Goal: Task Accomplishment & Management: Manage account settings

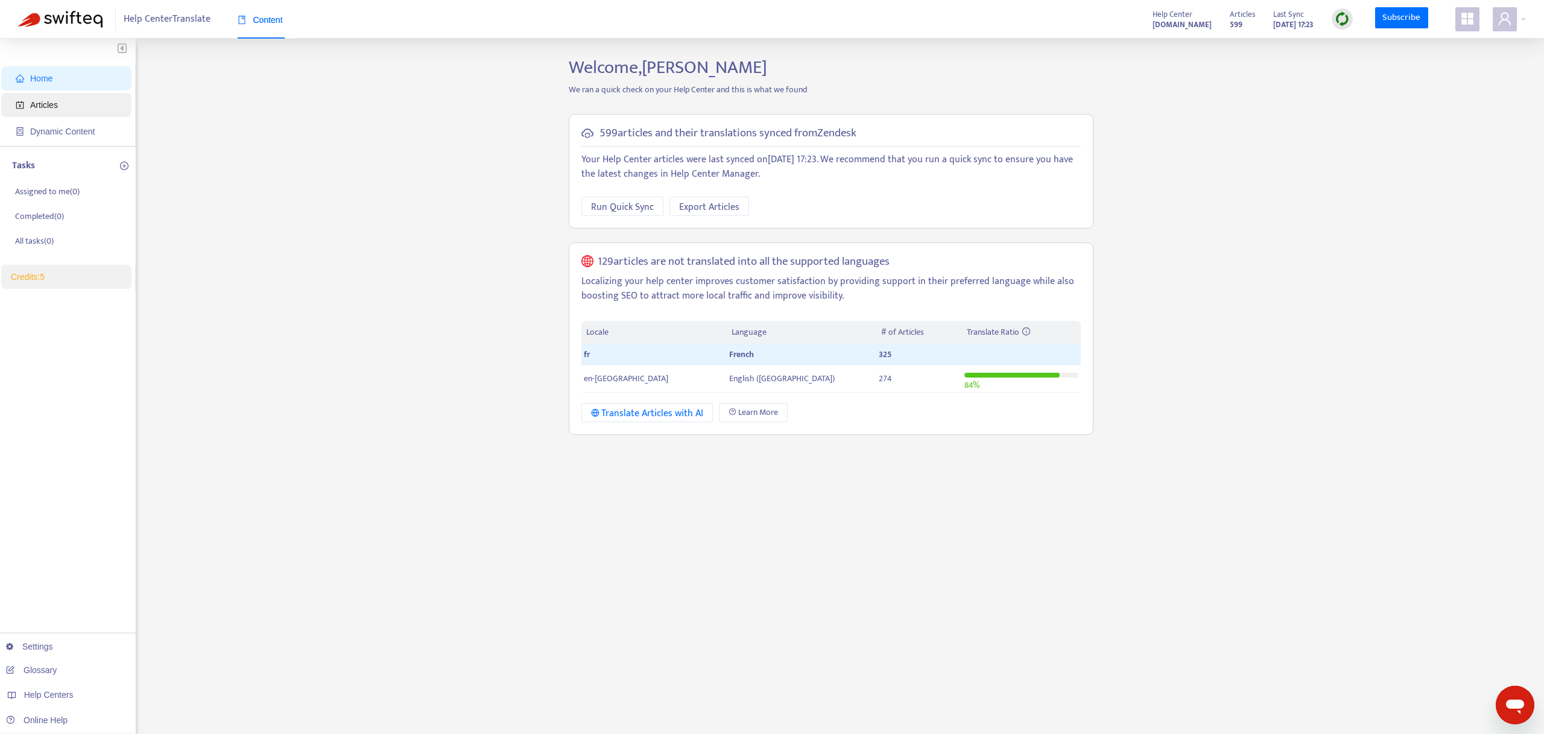
click at [40, 114] on span "Articles" at bounding box center [69, 105] width 106 height 24
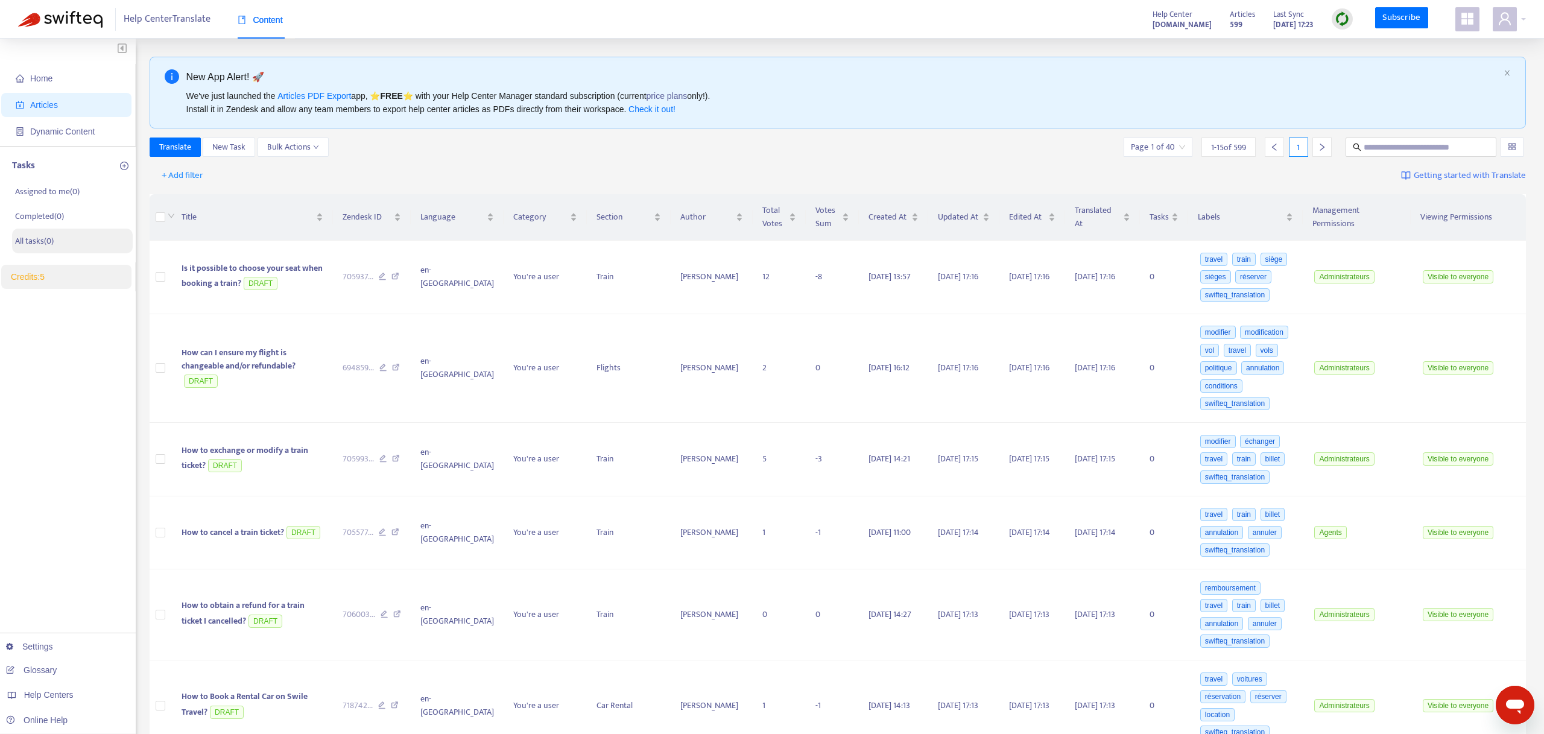
click at [50, 246] on p "All tasks ( 0 )" at bounding box center [34, 241] width 39 height 13
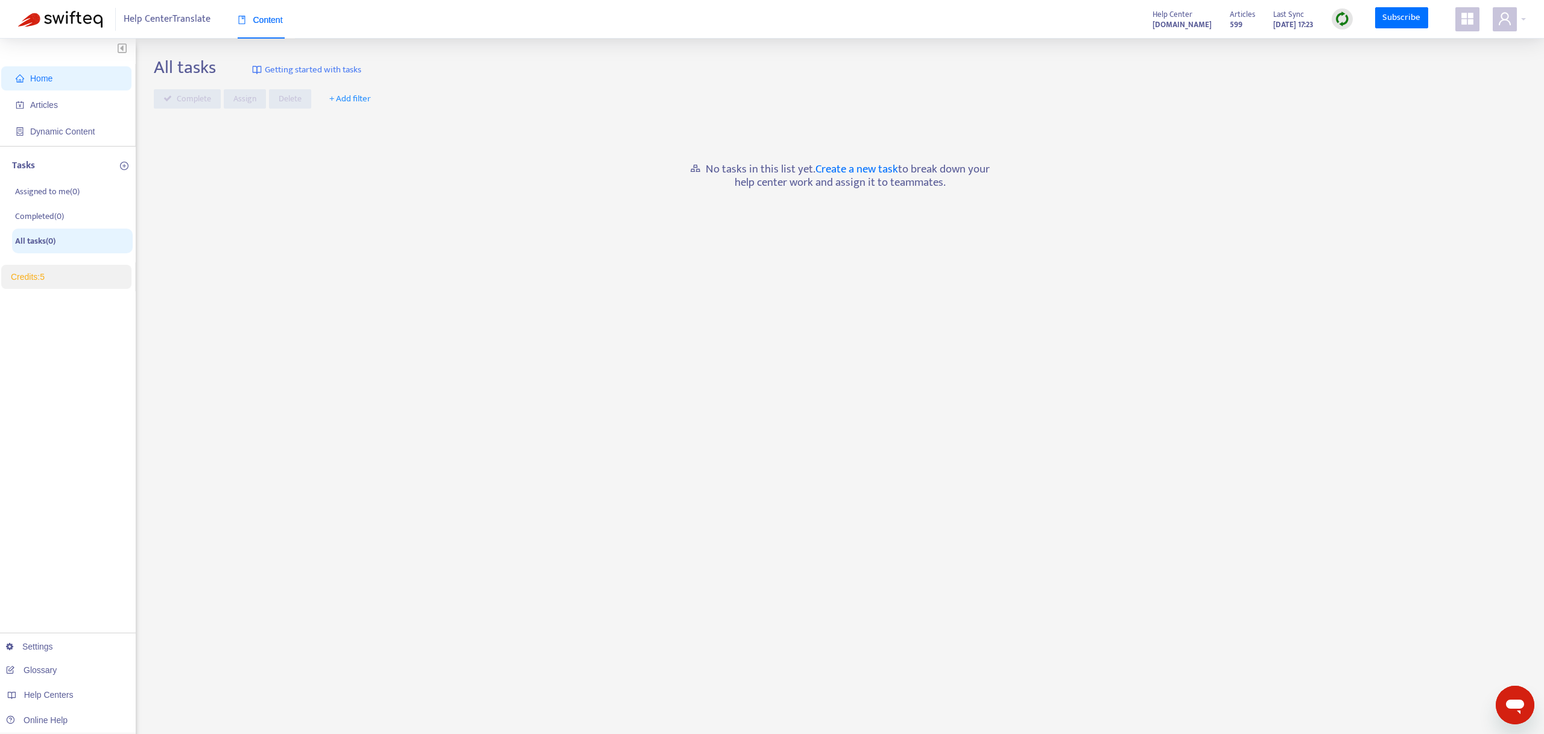
click at [56, 82] on span "Home" at bounding box center [69, 78] width 106 height 24
click at [1230, 21] on strong "599" at bounding box center [1236, 24] width 13 height 13
click at [1339, 20] on img at bounding box center [1342, 18] width 15 height 15
click at [1348, 40] on link "Quick Sync" at bounding box center [1367, 44] width 51 height 14
click at [1503, 40] on div "Home Articles Dynamic Content Tasks Assigned to me ( 0 ) Completed ( 0 ) All ta…" at bounding box center [772, 401] width 1544 height 724
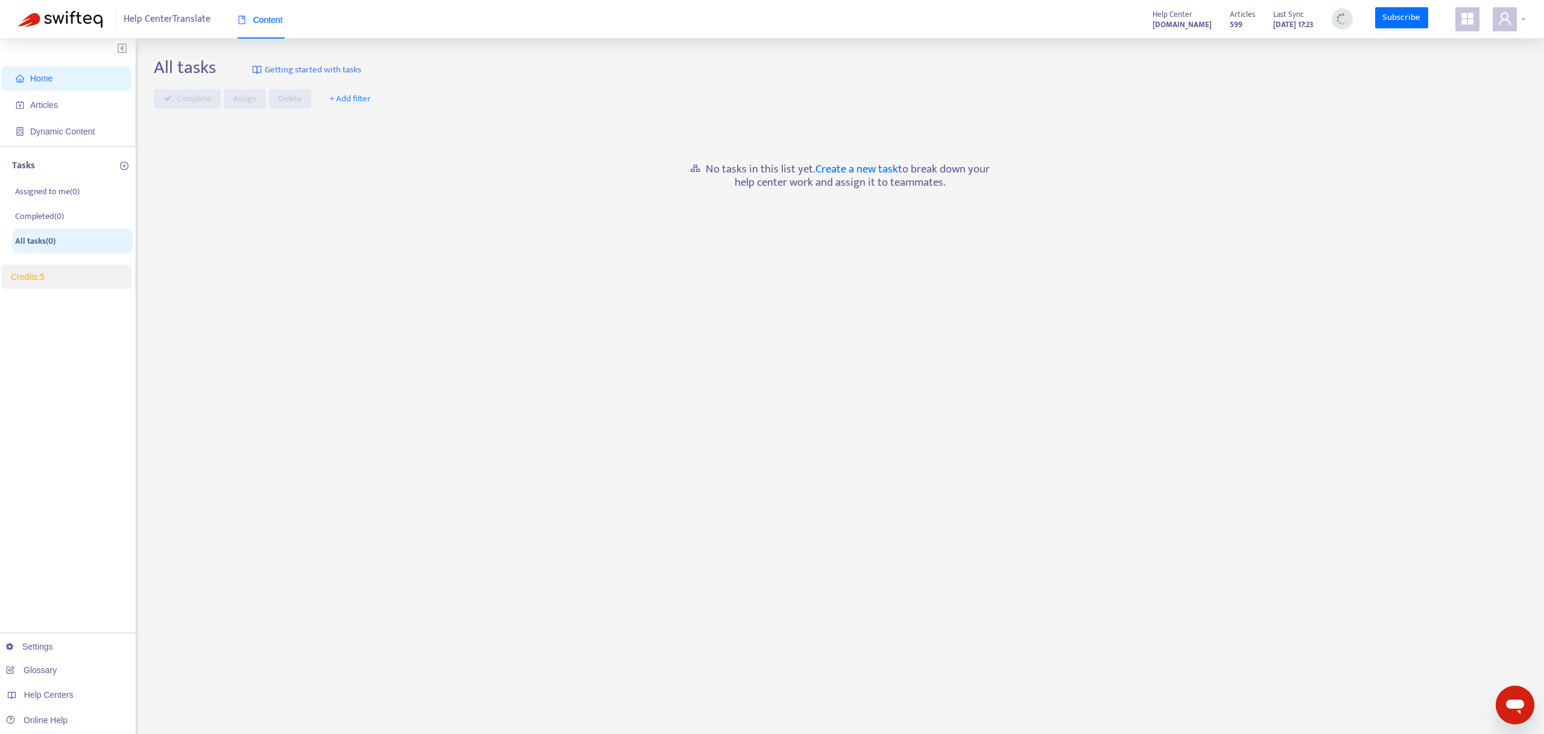
click at [1510, 21] on icon "user" at bounding box center [1505, 18] width 14 height 14
click at [1462, 115] on span "Help Centers" at bounding box center [1448, 122] width 45 height 14
click at [1459, 45] on strong "Hello, Cédric Jouan" at bounding box center [1454, 46] width 81 height 14
click at [48, 696] on span "Help Centers" at bounding box center [48, 695] width 49 height 10
click at [49, 652] on link "Settings" at bounding box center [29, 647] width 47 height 10
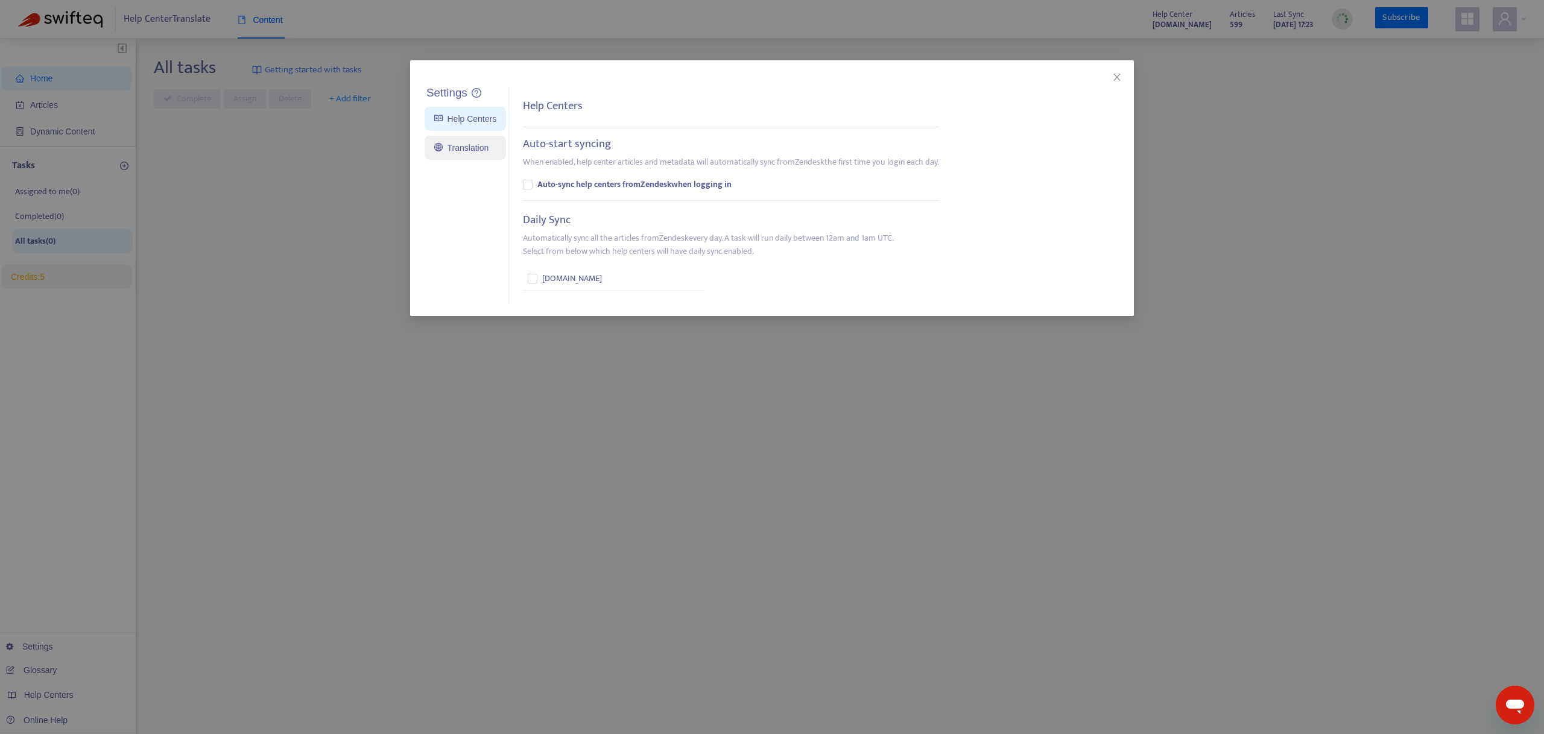
click at [465, 148] on link "Translation" at bounding box center [461, 148] width 54 height 10
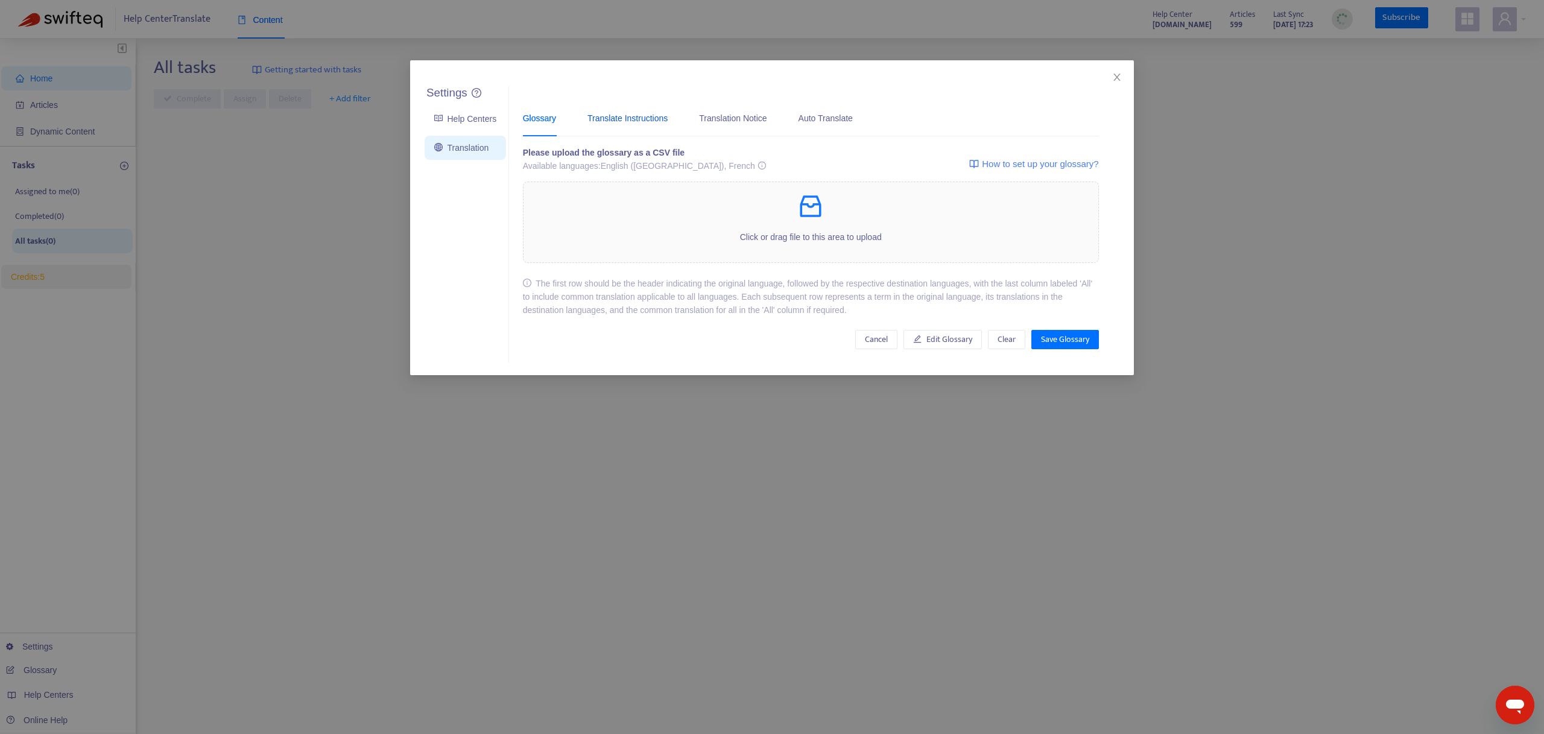
click at [600, 120] on div "Translate Instructions" at bounding box center [628, 118] width 80 height 13
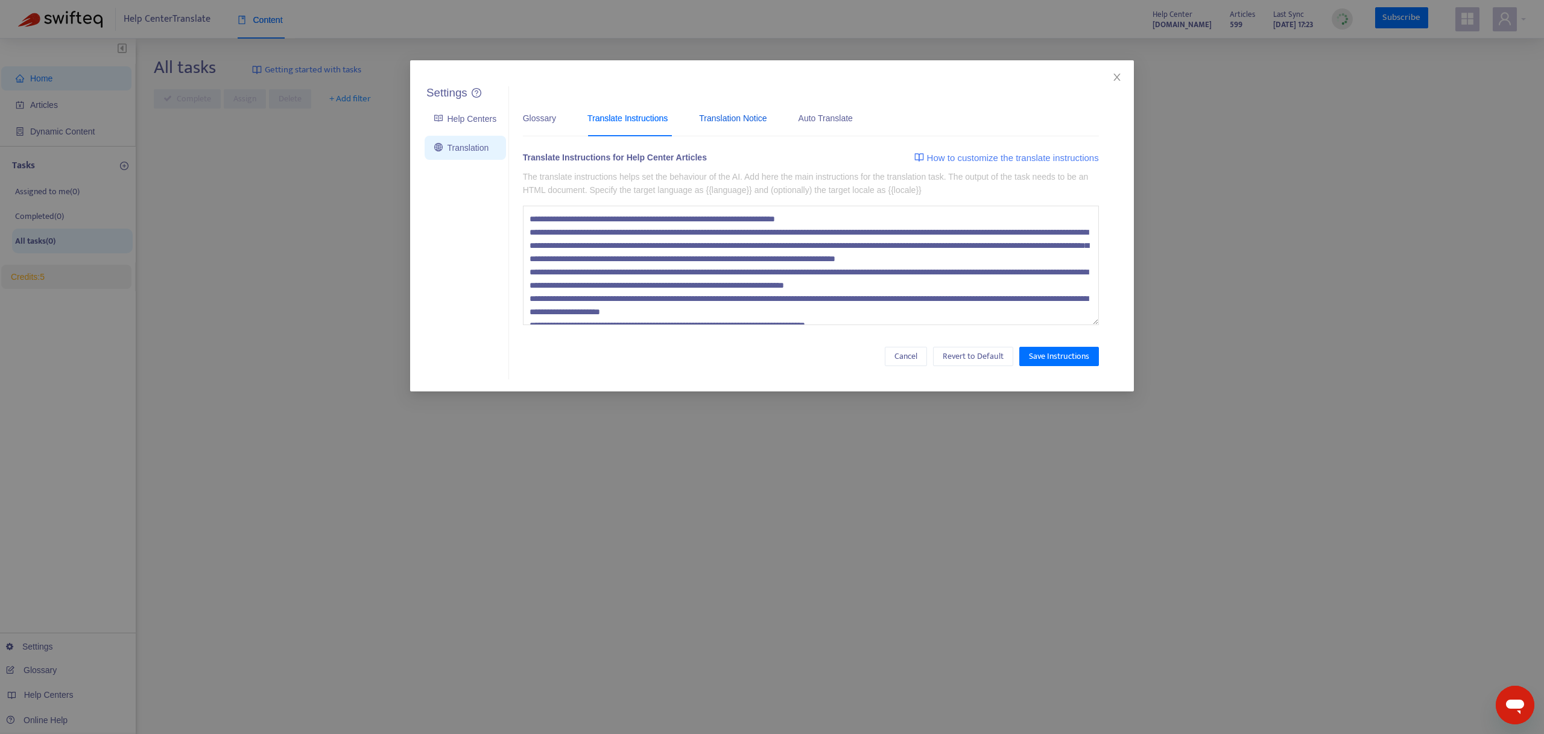
click at [725, 123] on div "Translation Notice" at bounding box center [733, 118] width 68 height 13
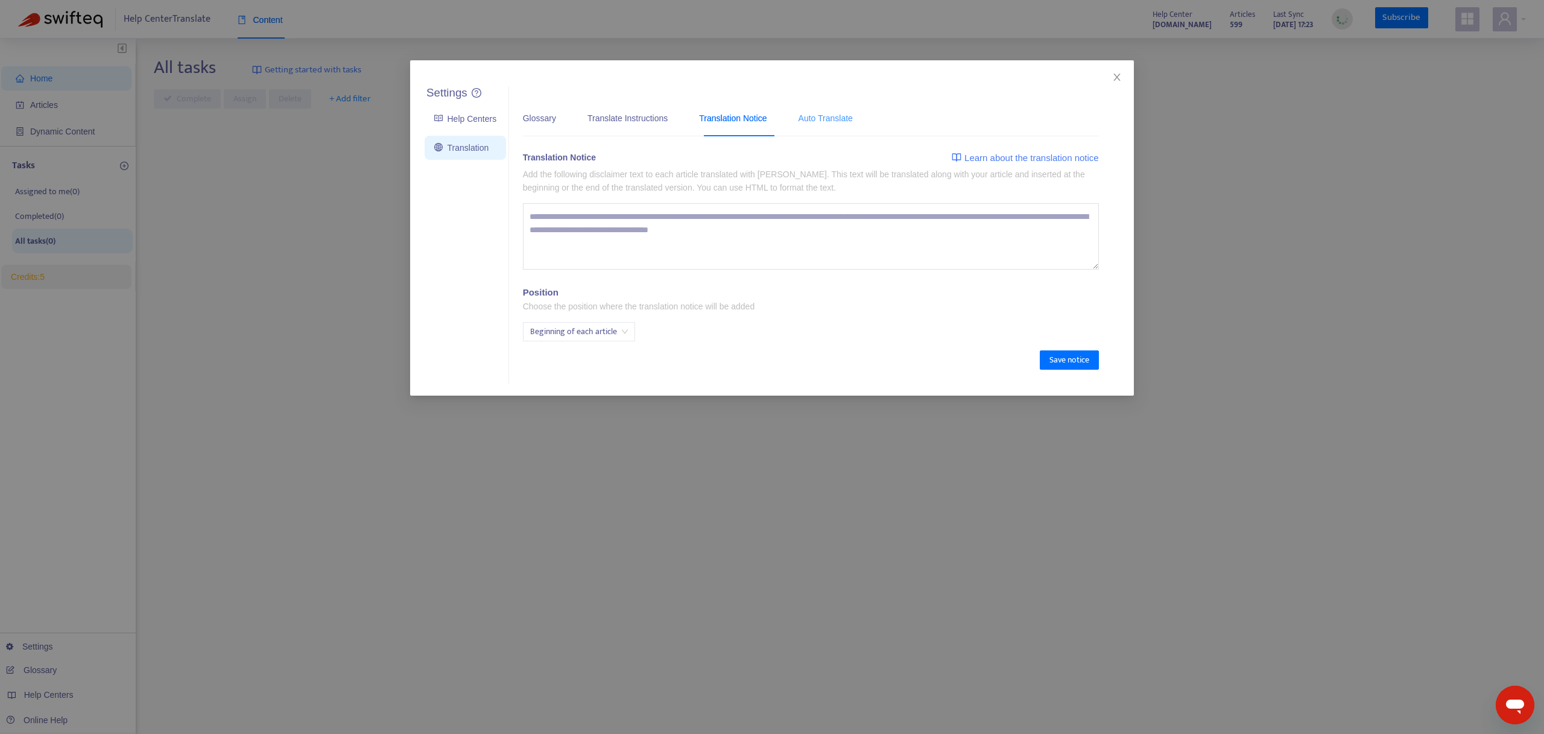
click at [818, 104] on div "Auto Translate" at bounding box center [826, 118] width 54 height 37
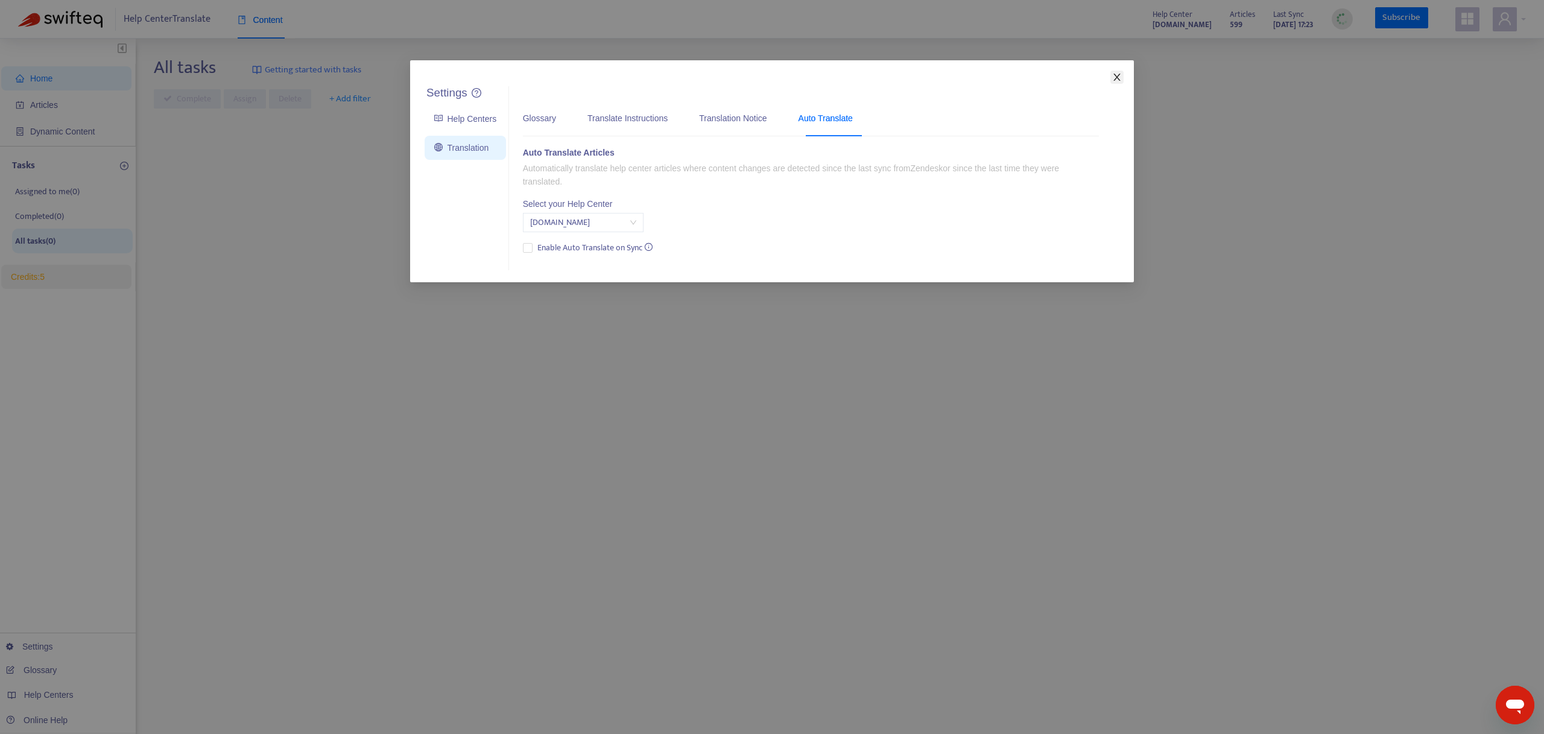
click at [1117, 81] on icon "close" at bounding box center [1117, 77] width 10 height 10
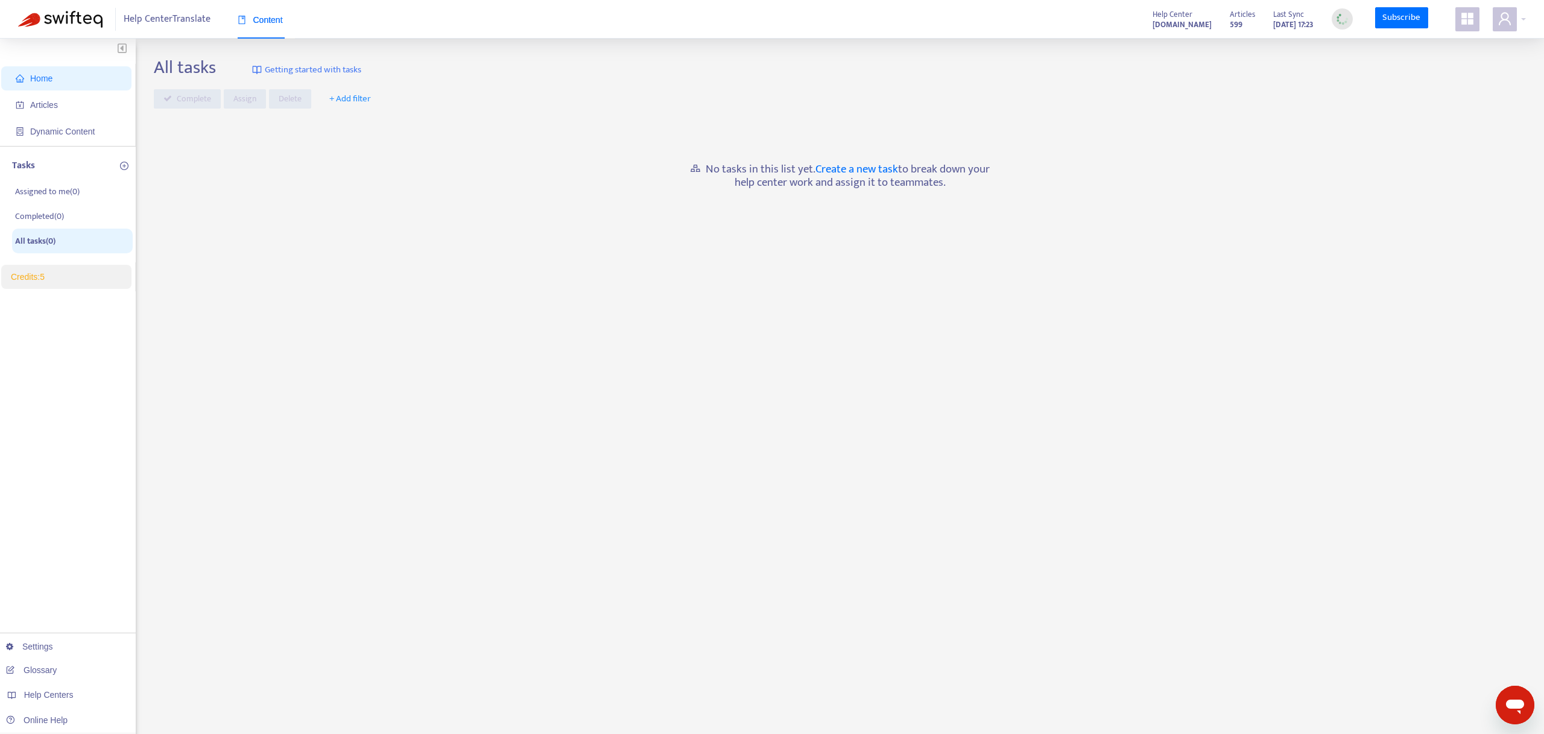
click at [156, 20] on span "Help Center Translate" at bounding box center [167, 19] width 87 height 23
click at [1467, 17] on icon "appstore" at bounding box center [1468, 18] width 14 height 14
click at [1424, 247] on link "Help Center Manager" at bounding box center [1405, 244] width 87 height 14
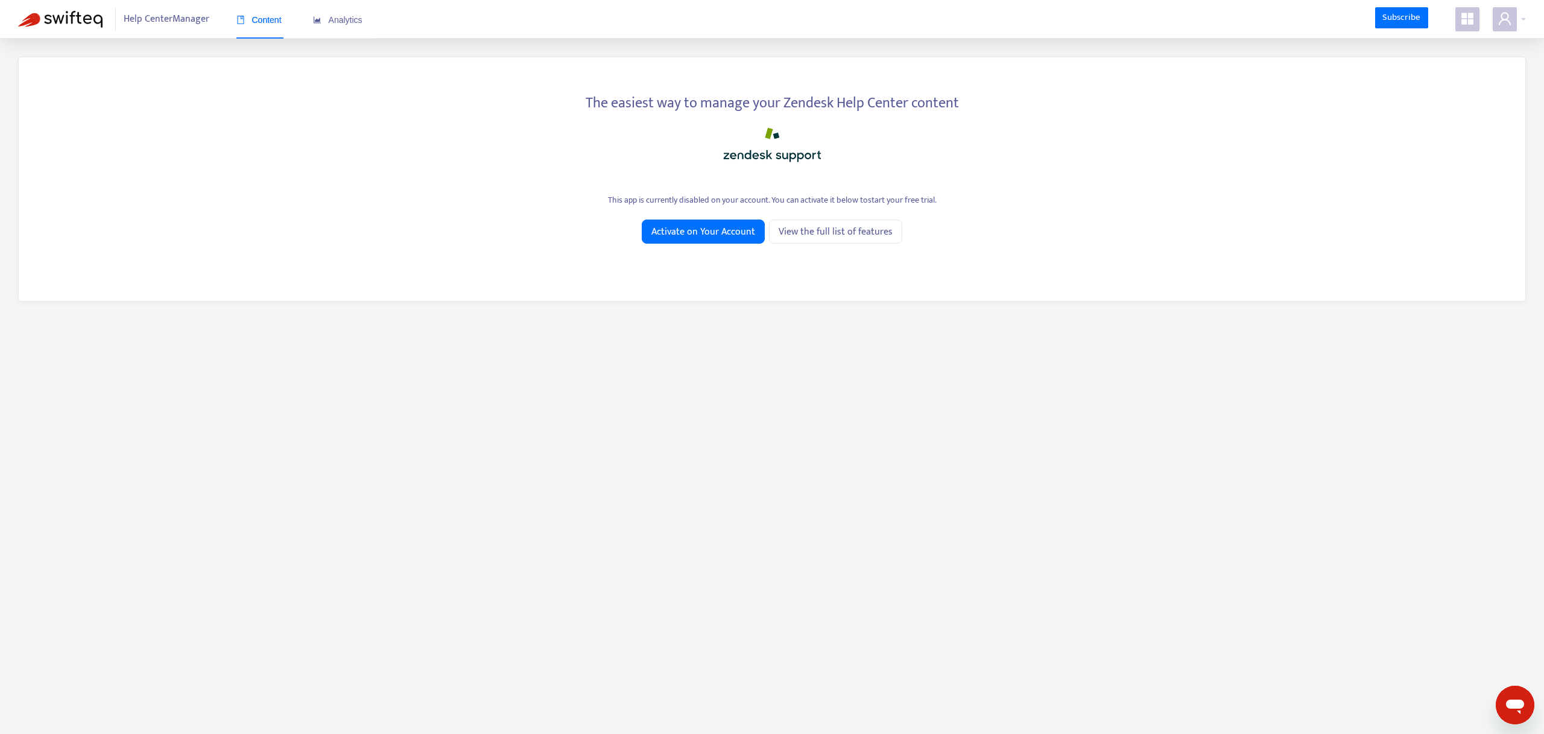
click at [1464, 21] on icon "appstore" at bounding box center [1468, 19] width 12 height 12
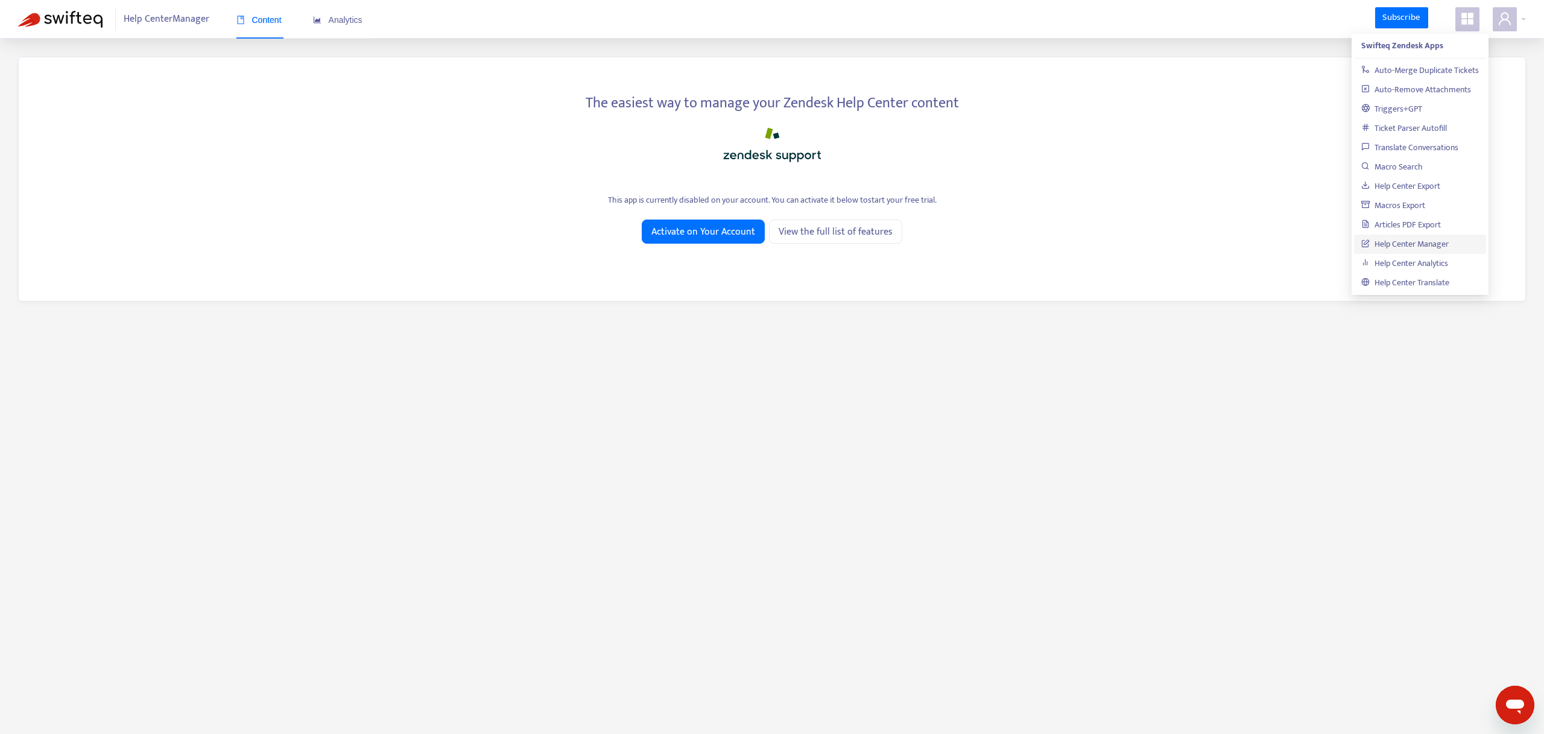
click at [1389, 241] on link "Help Center Manager" at bounding box center [1405, 244] width 87 height 14
click at [1403, 286] on link "Help Center Translate" at bounding box center [1406, 283] width 88 height 14
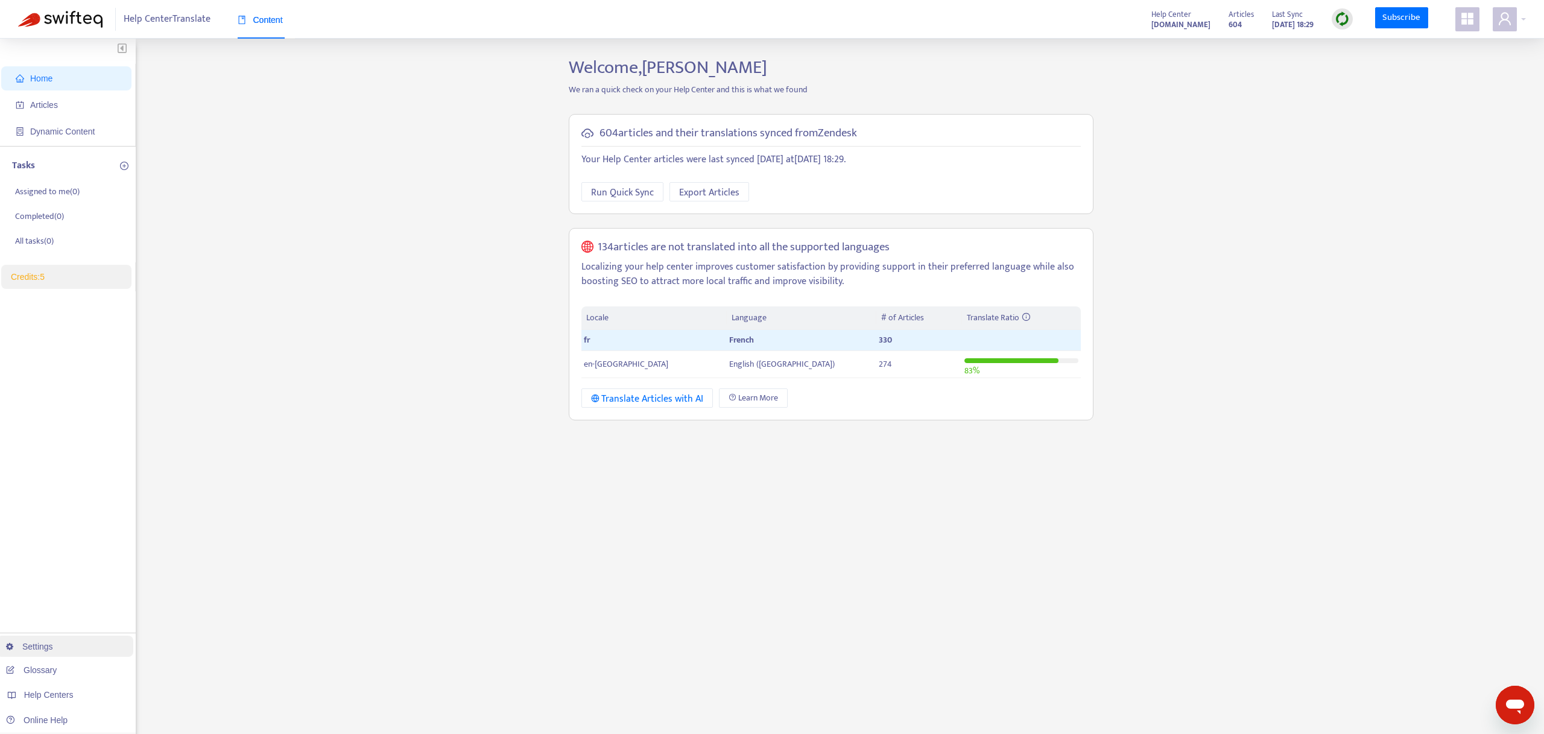
click at [35, 642] on link "Settings" at bounding box center [29, 647] width 47 height 10
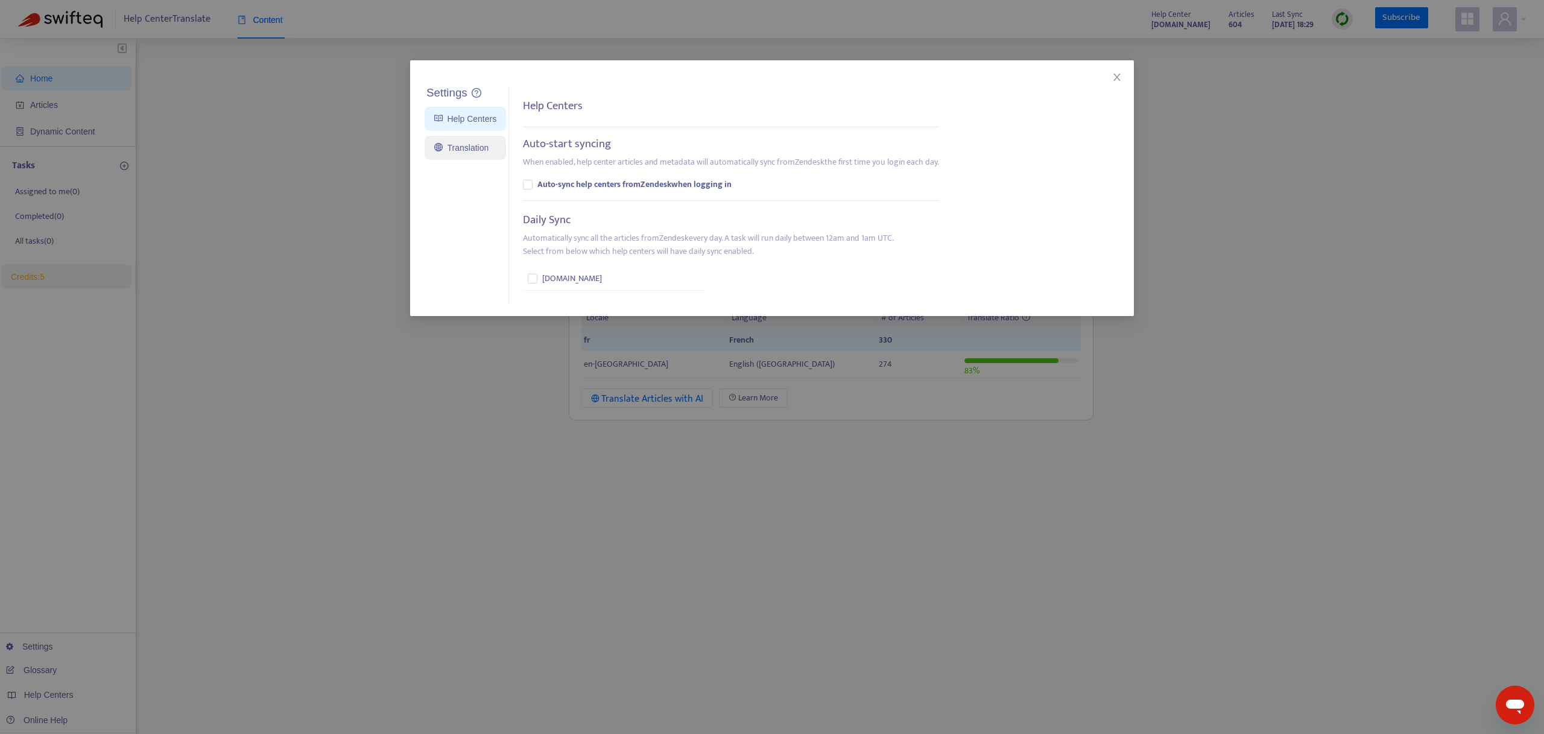
click at [458, 147] on link "Translation" at bounding box center [461, 148] width 54 height 10
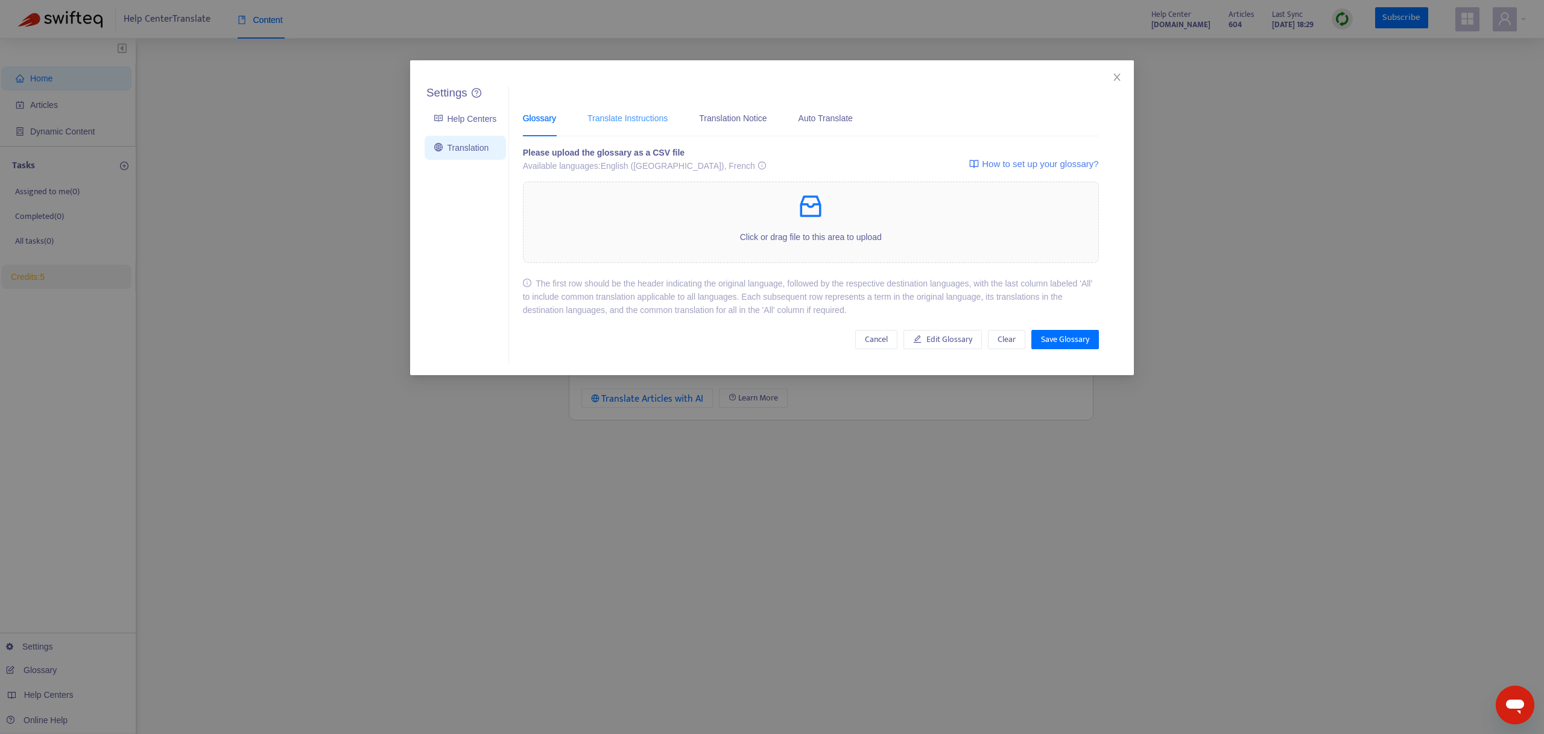
click at [656, 127] on div "Translate Instructions" at bounding box center [628, 118] width 80 height 37
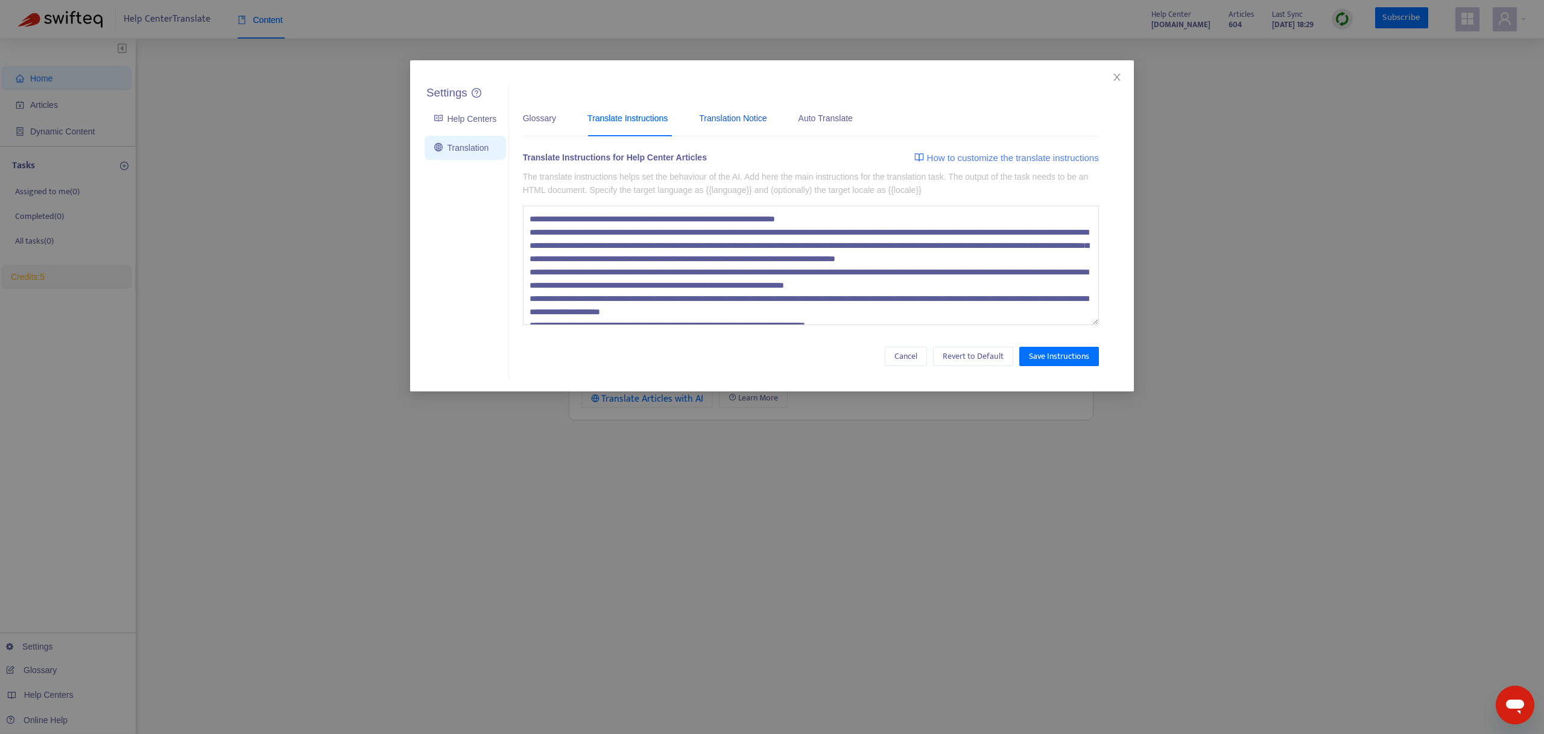
click at [734, 116] on div "Translation Notice" at bounding box center [733, 118] width 68 height 13
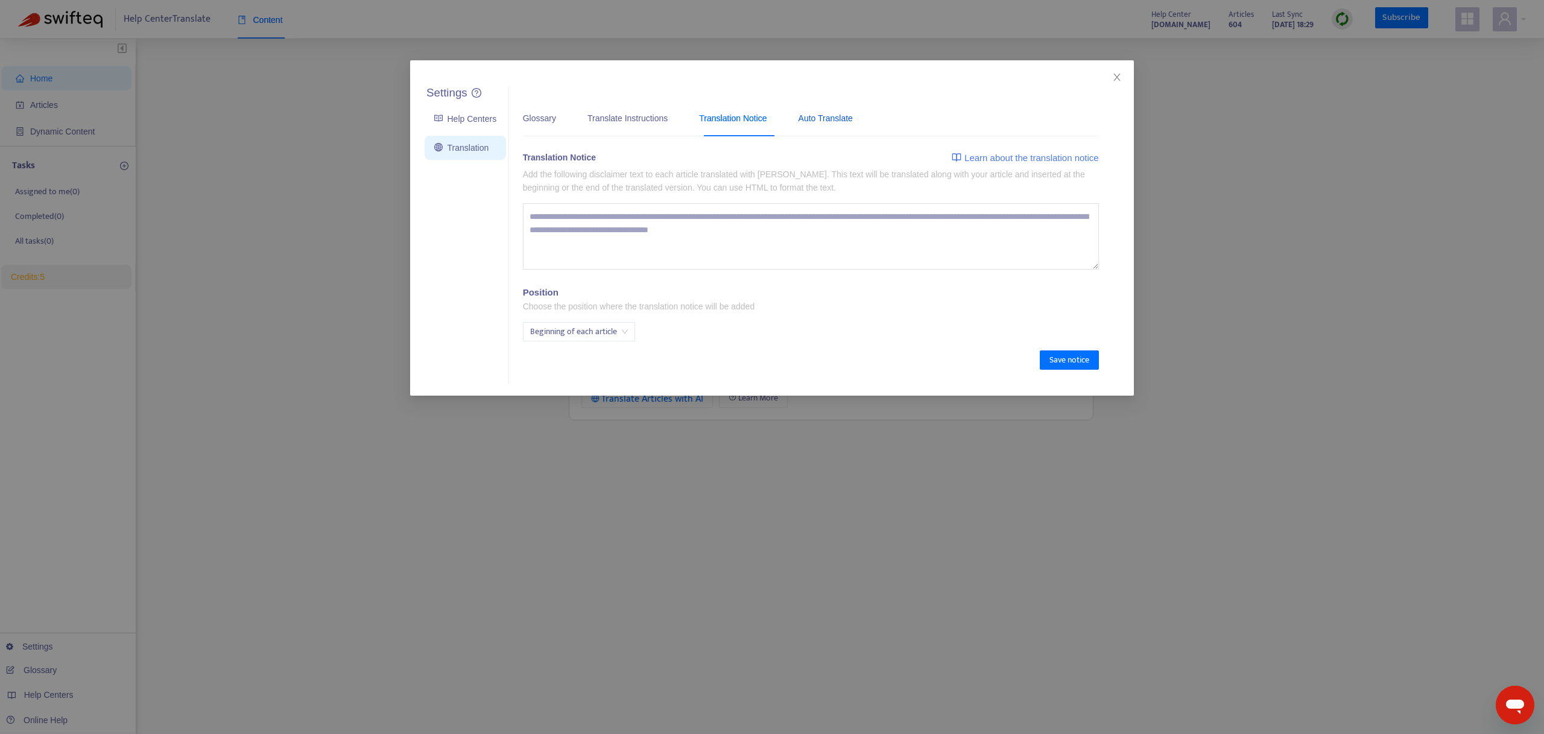
click at [825, 118] on div "Auto Translate" at bounding box center [826, 118] width 54 height 13
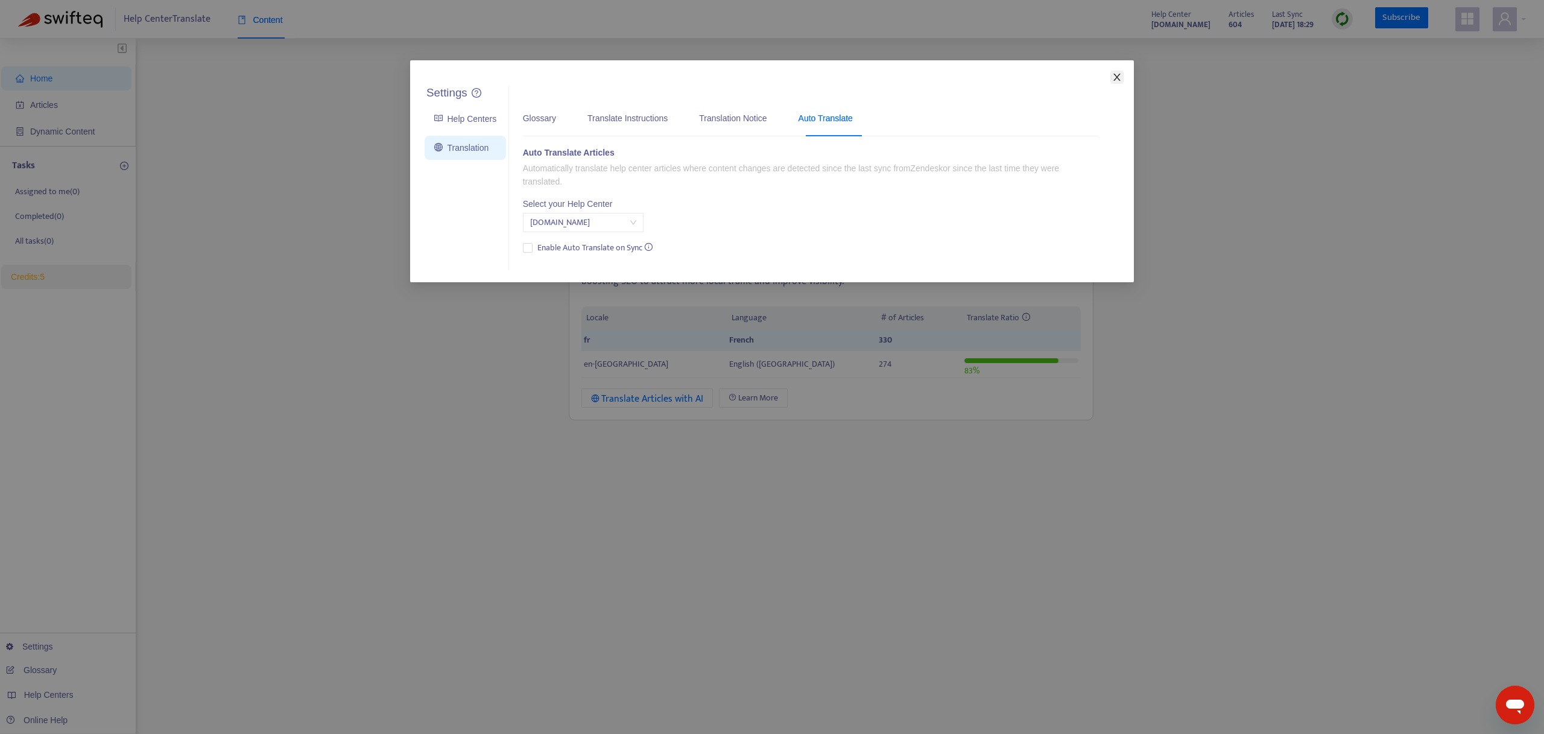
click at [1116, 81] on icon "close" at bounding box center [1117, 77] width 10 height 10
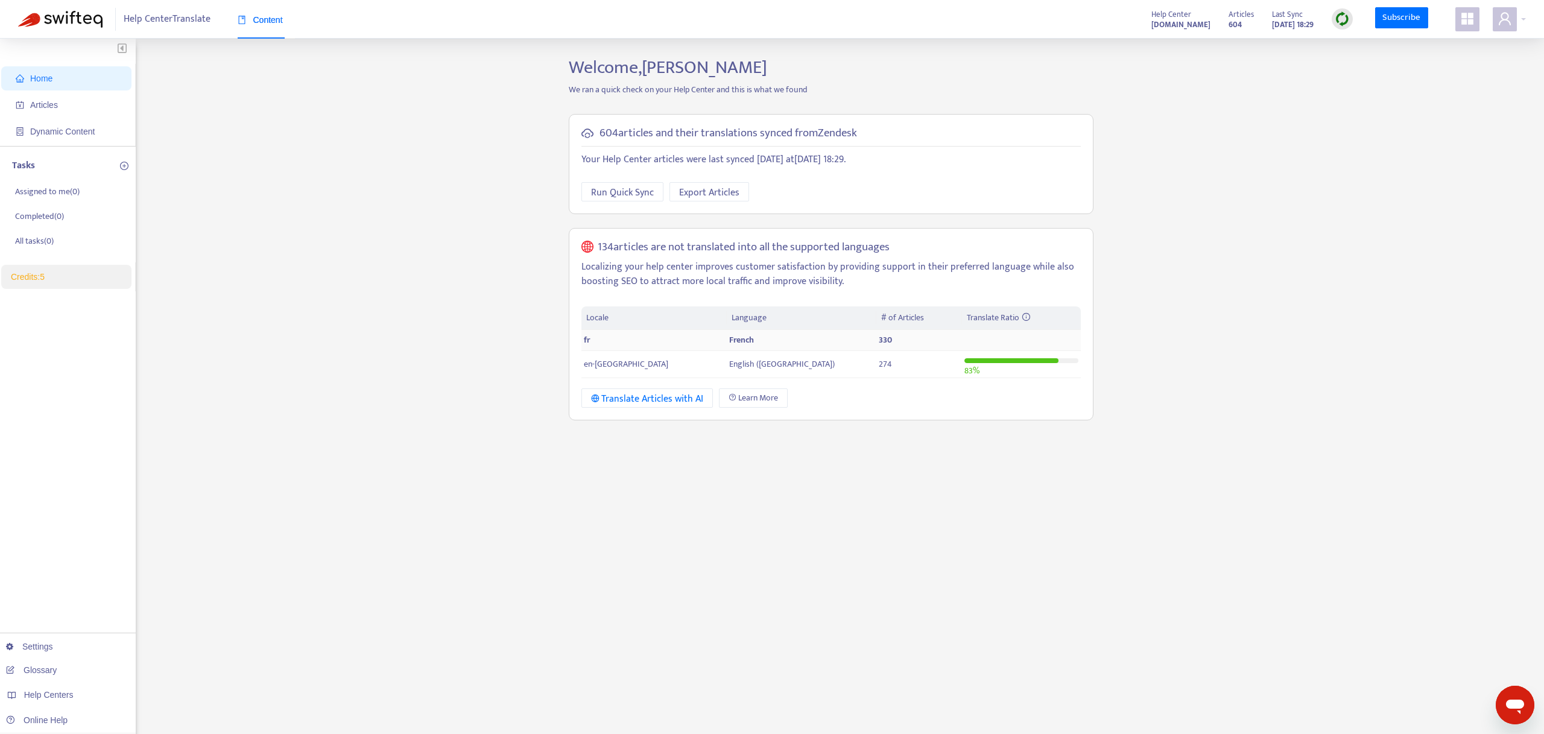
click at [727, 343] on td "French" at bounding box center [802, 340] width 150 height 21
click at [729, 365] on span "English (UK)" at bounding box center [782, 364] width 106 height 14
click at [673, 392] on div "Translate Articles with AI" at bounding box center [647, 399] width 113 height 15
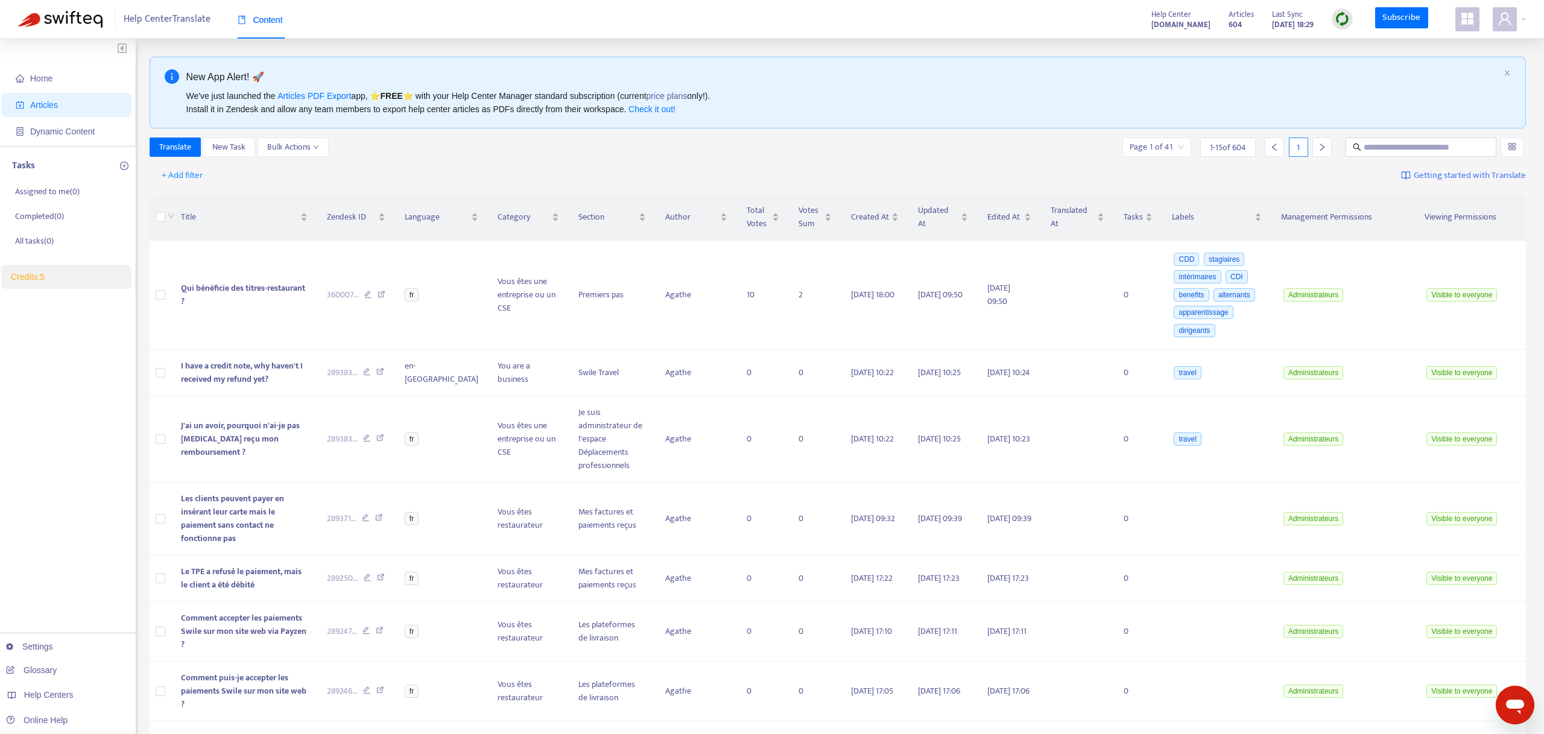
click at [1518, 148] on div at bounding box center [1512, 147] width 23 height 19
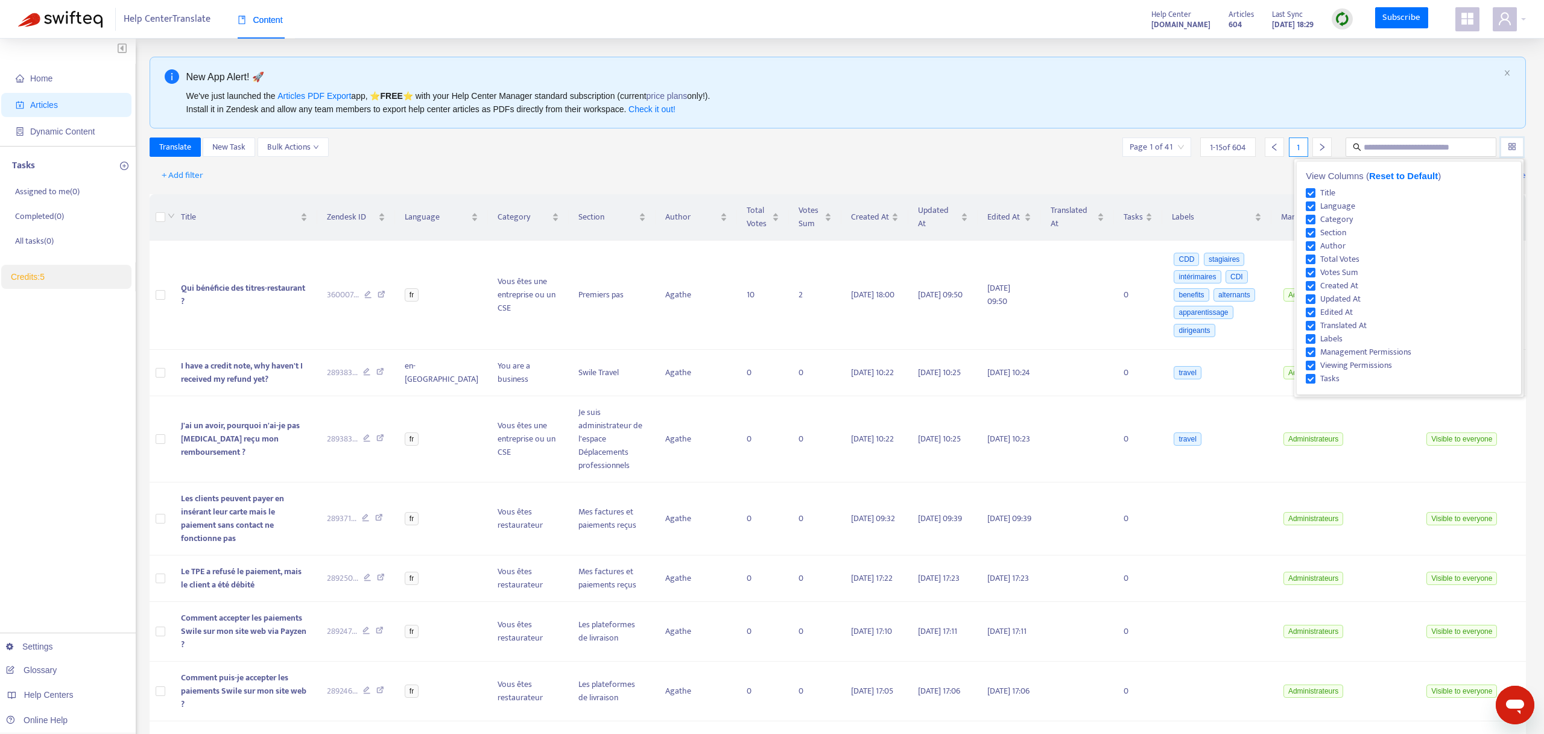
click at [1518, 148] on div at bounding box center [1512, 147] width 23 height 19
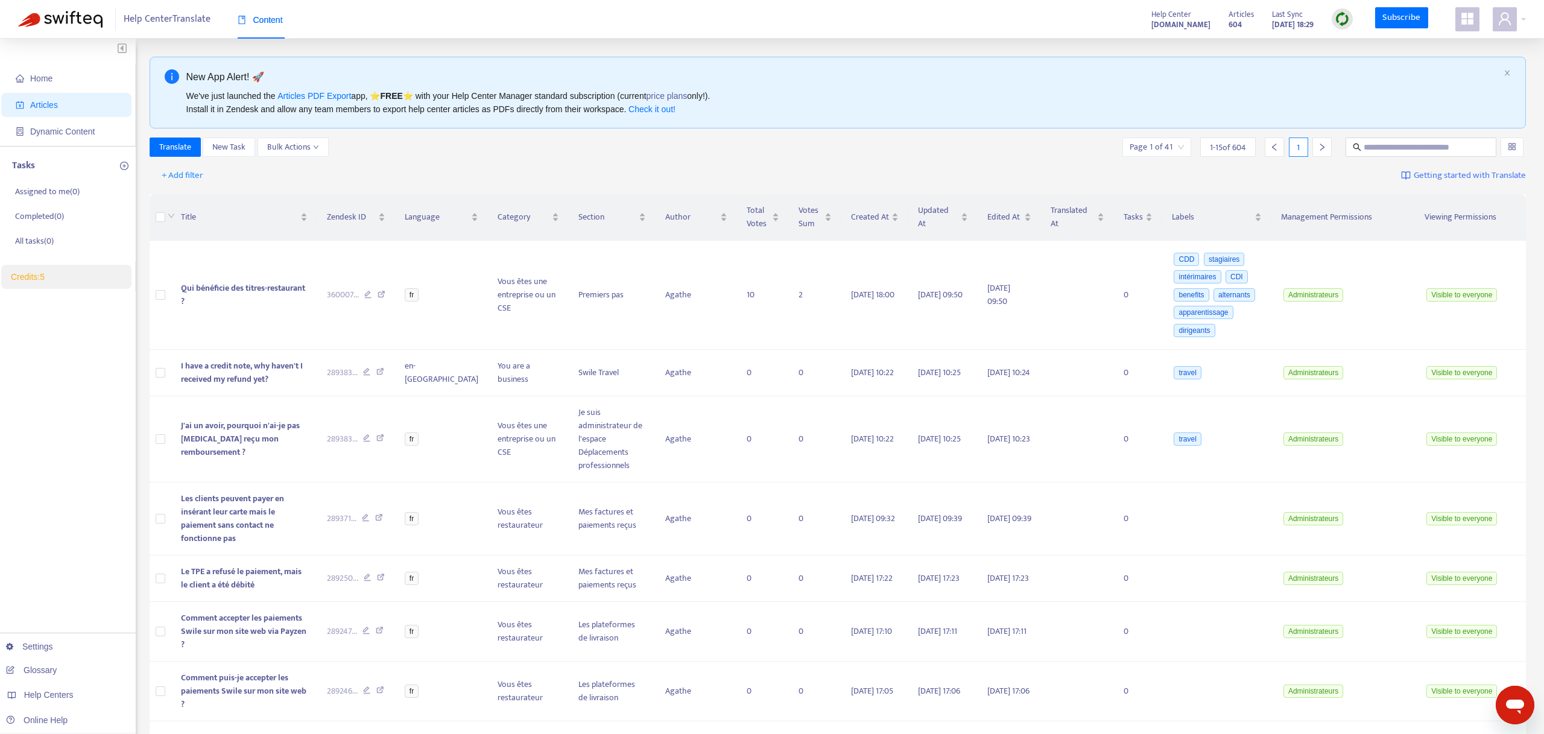
click at [1496, 162] on div "+ Add filter Getting started with Translate" at bounding box center [838, 176] width 1377 height 28
click at [1491, 169] on span "Getting started with Translate" at bounding box center [1470, 176] width 112 height 14
click at [33, 642] on link "Settings" at bounding box center [29, 647] width 47 height 10
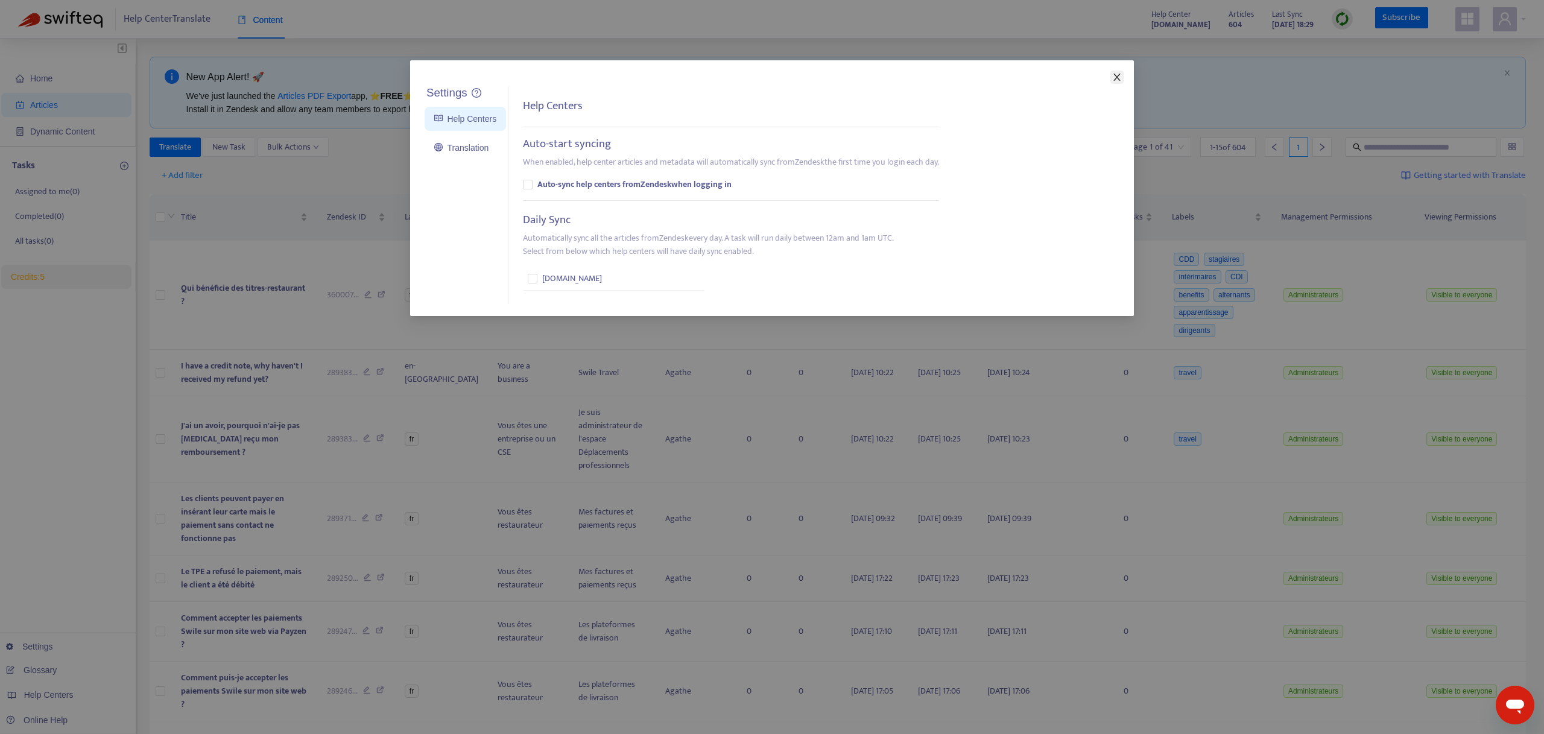
click at [1123, 81] on span "Close" at bounding box center [1117, 77] width 13 height 10
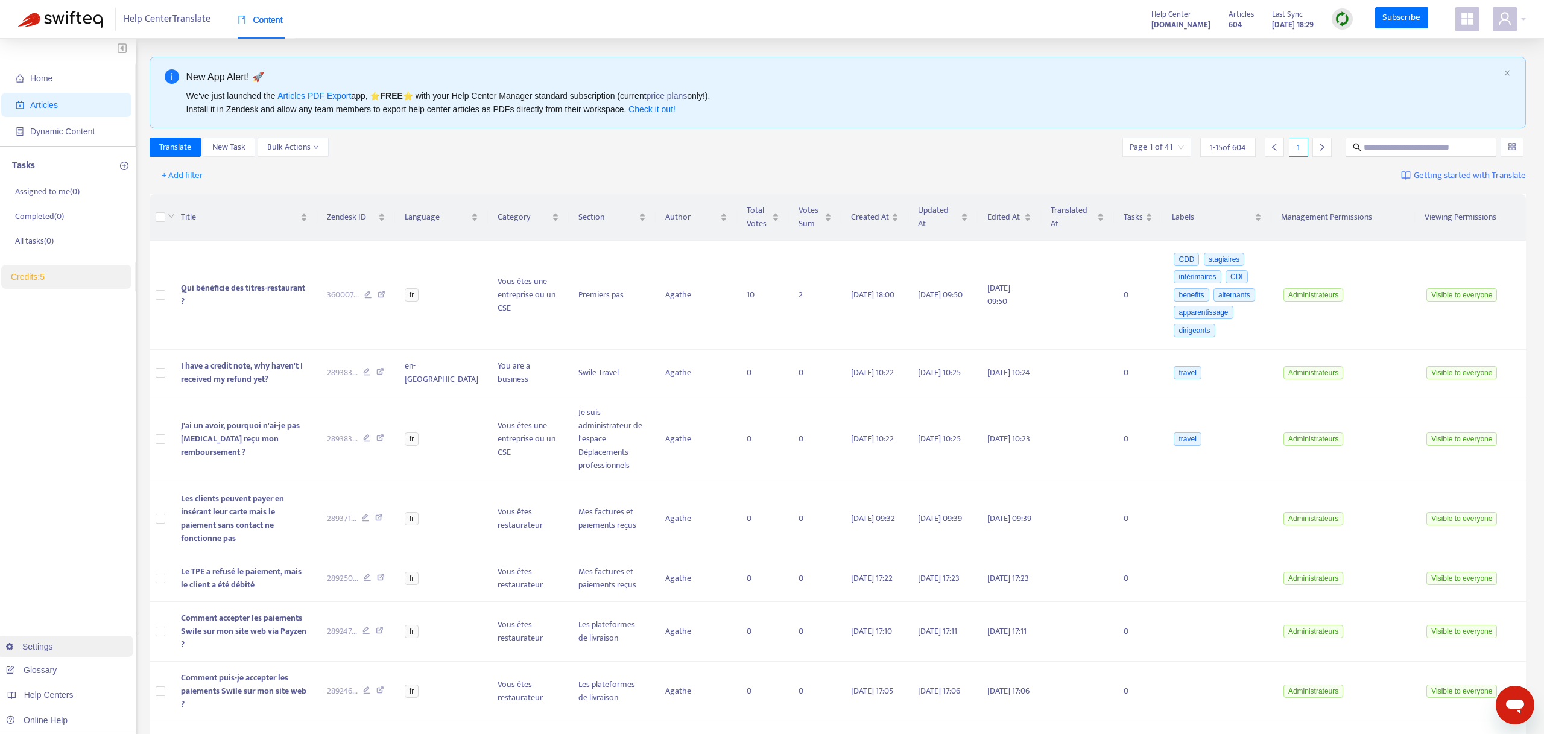
click at [42, 649] on link "Settings" at bounding box center [29, 647] width 47 height 10
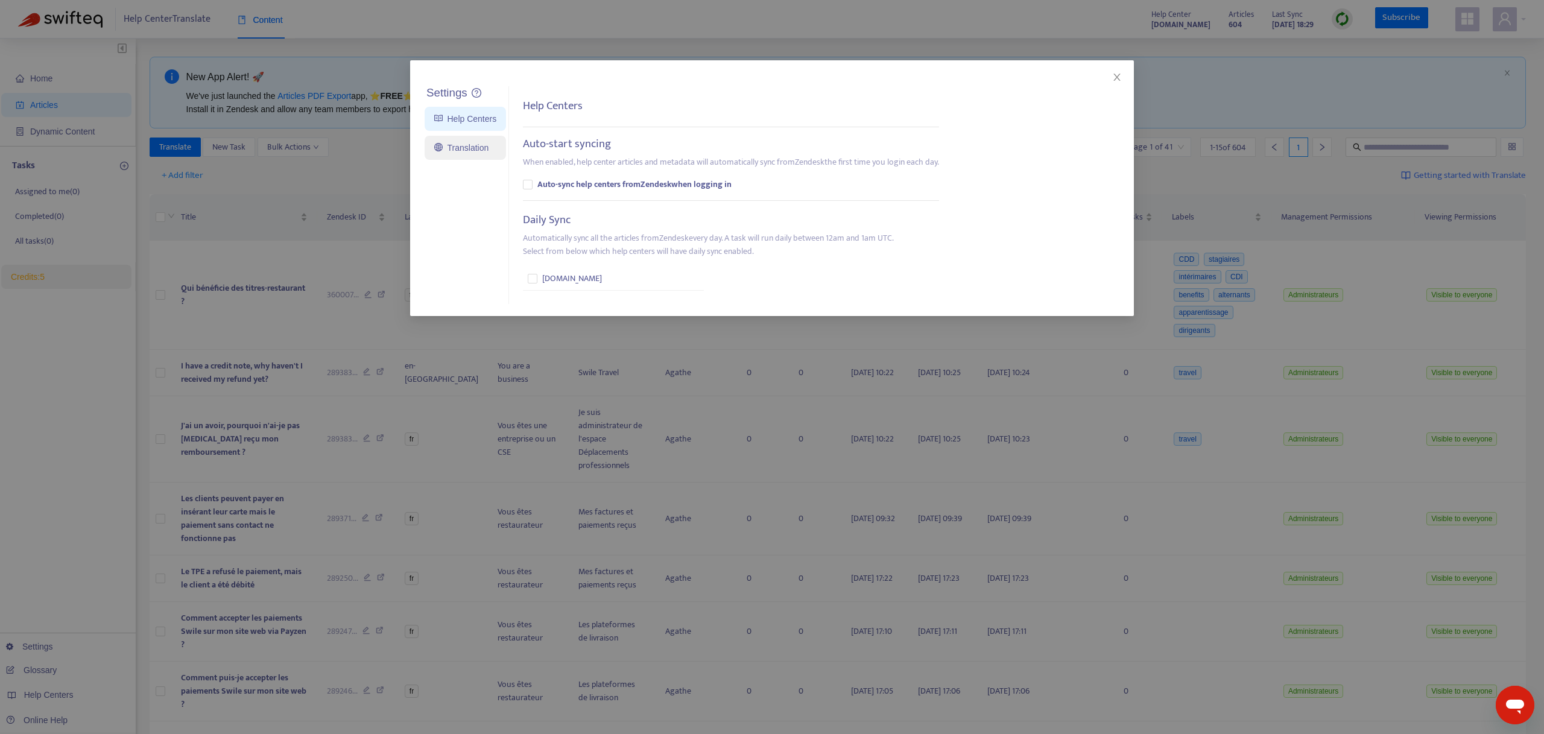
click at [483, 143] on link "Translation" at bounding box center [461, 148] width 54 height 10
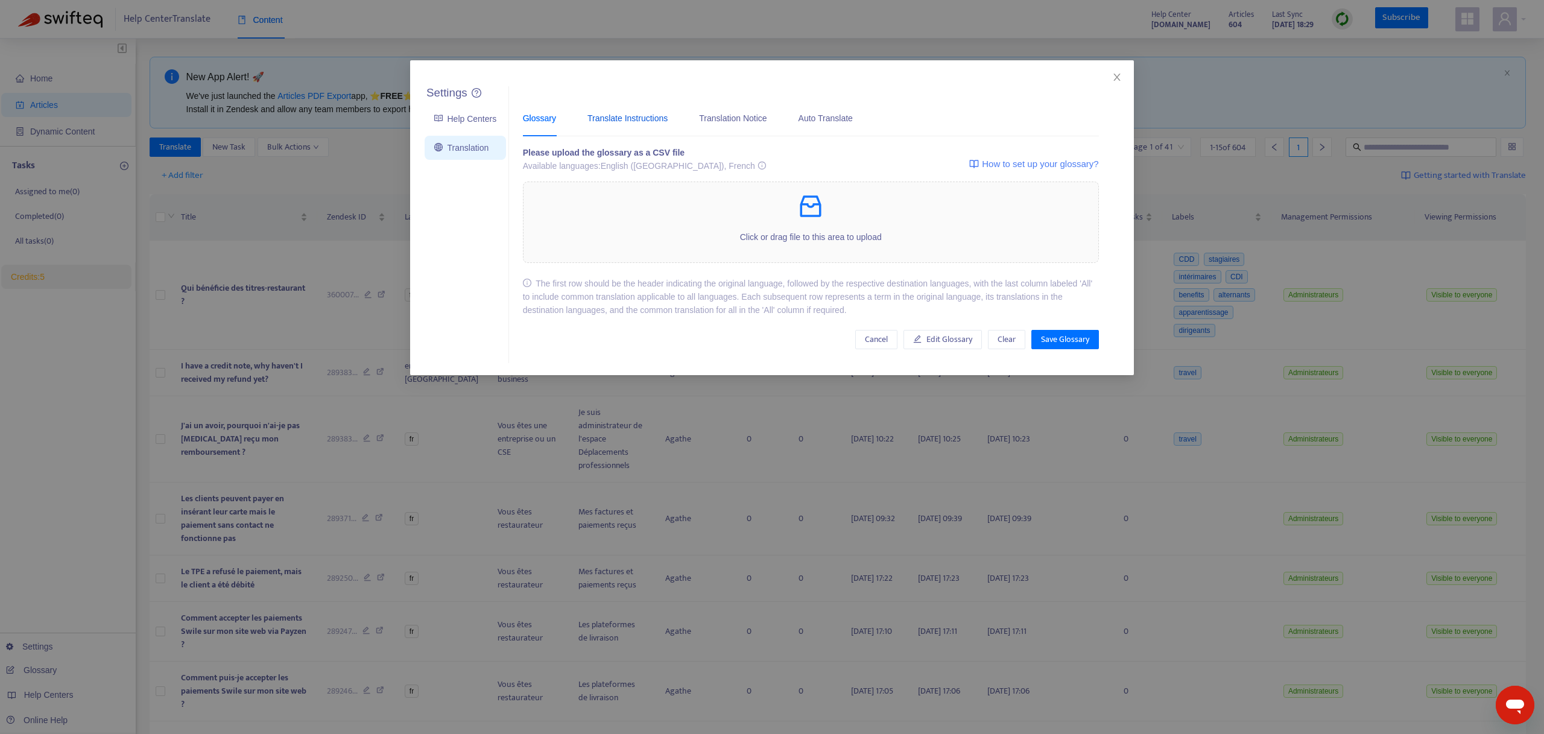
click at [666, 119] on div "Translate Instructions" at bounding box center [628, 118] width 80 height 13
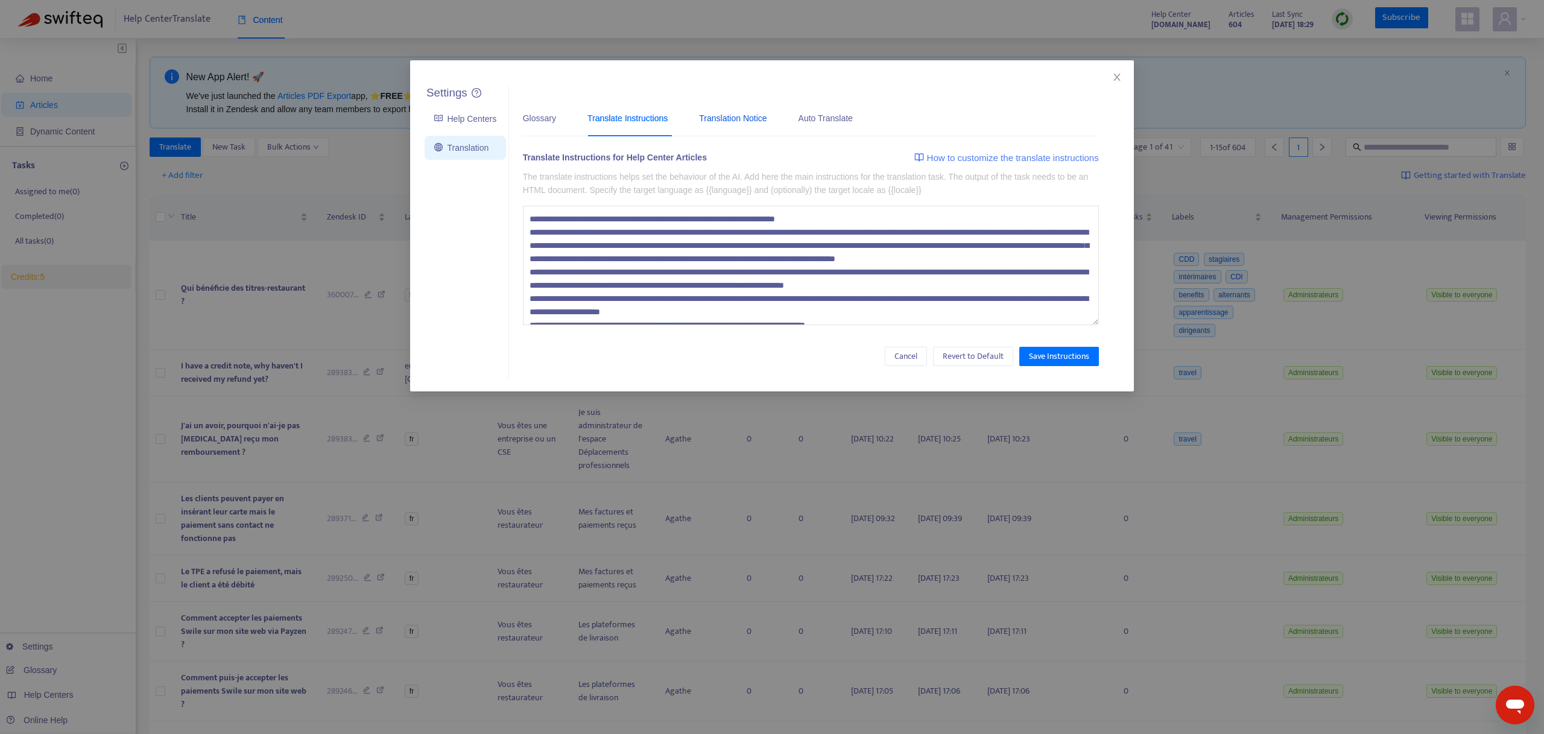
click at [747, 120] on div "Translation Notice" at bounding box center [733, 118] width 68 height 13
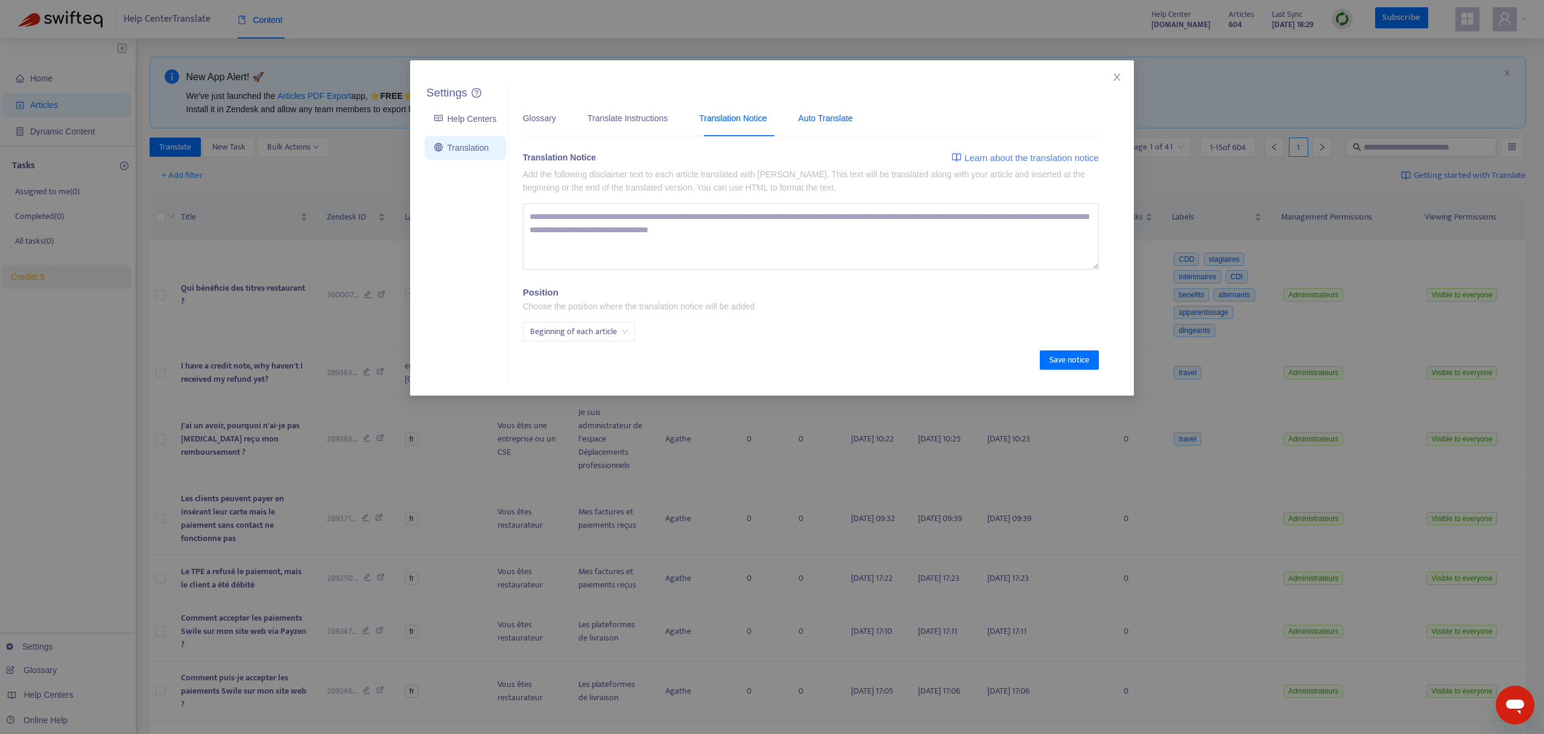
click at [827, 118] on div "Auto Translate" at bounding box center [826, 118] width 54 height 13
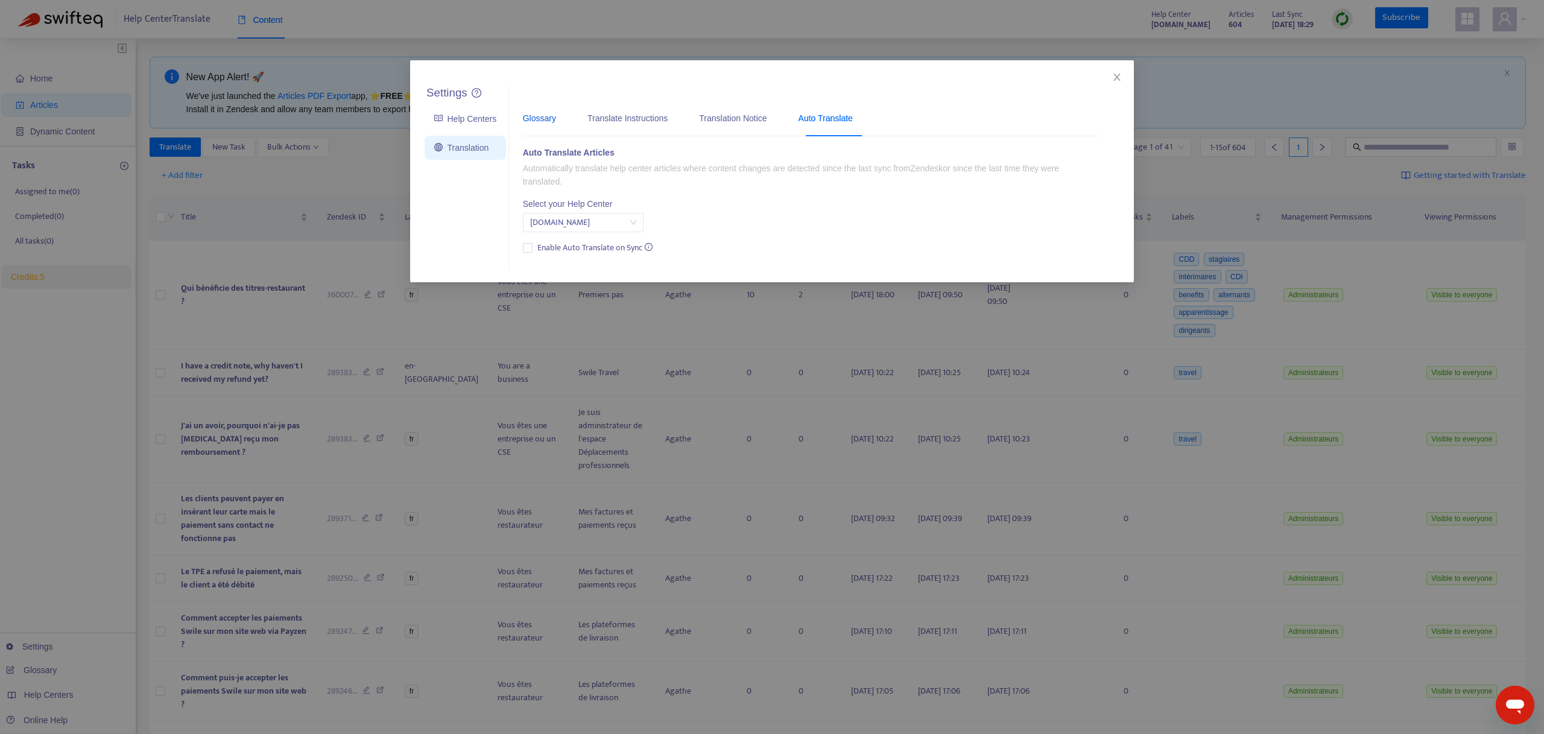
click at [550, 112] on div "Glossary" at bounding box center [539, 118] width 33 height 13
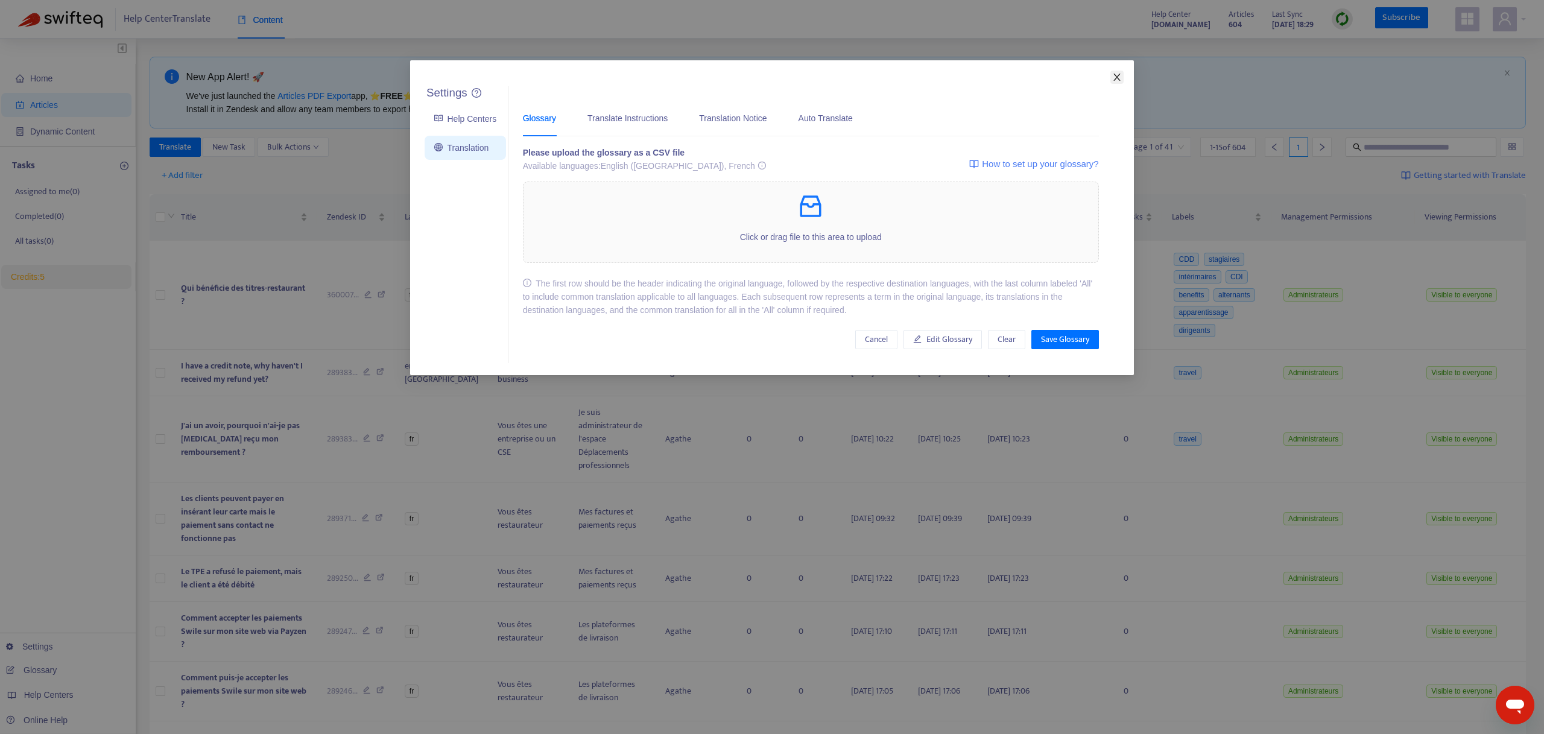
click at [1120, 75] on icon "close" at bounding box center [1117, 77] width 10 height 10
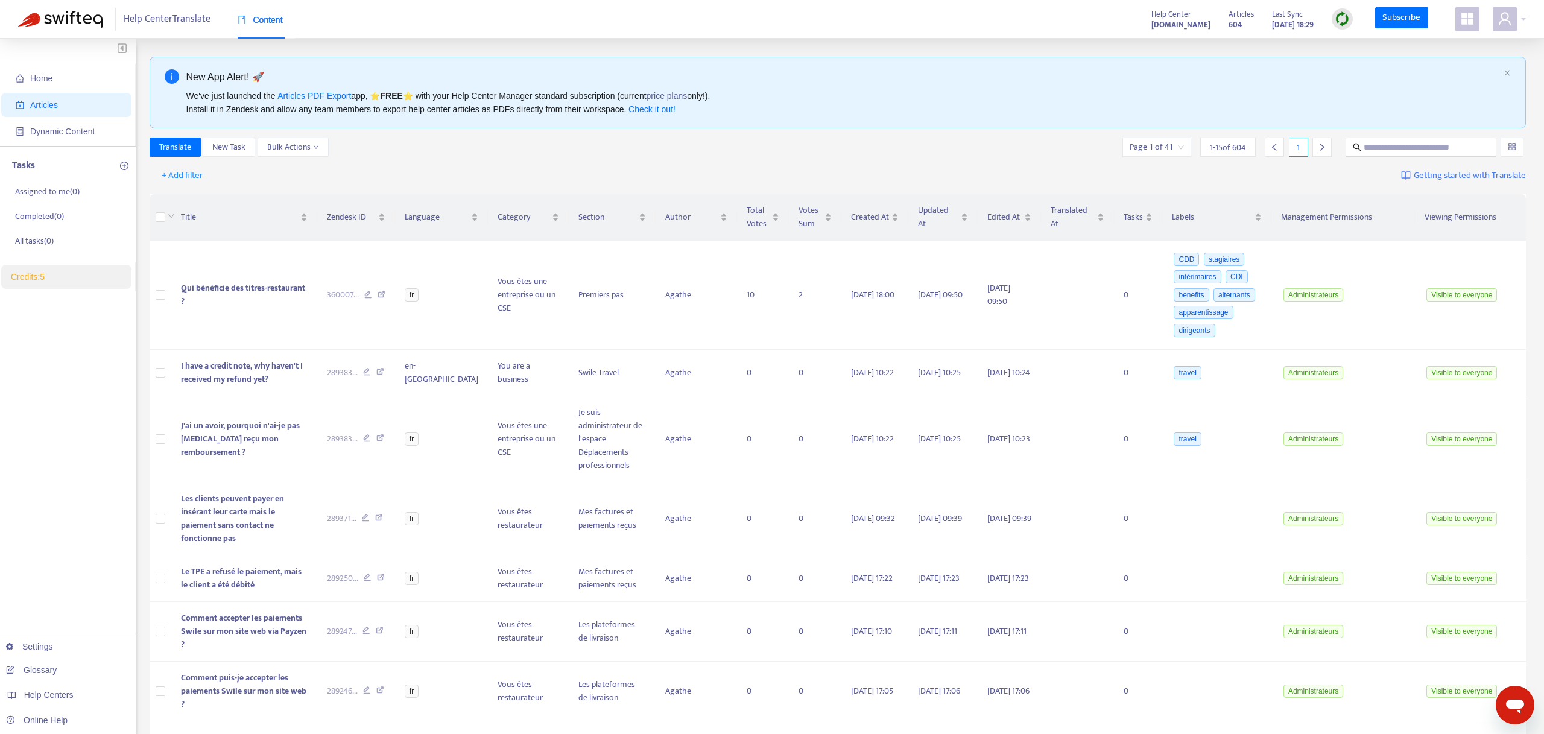
click at [1467, 22] on icon "appstore" at bounding box center [1468, 19] width 12 height 12
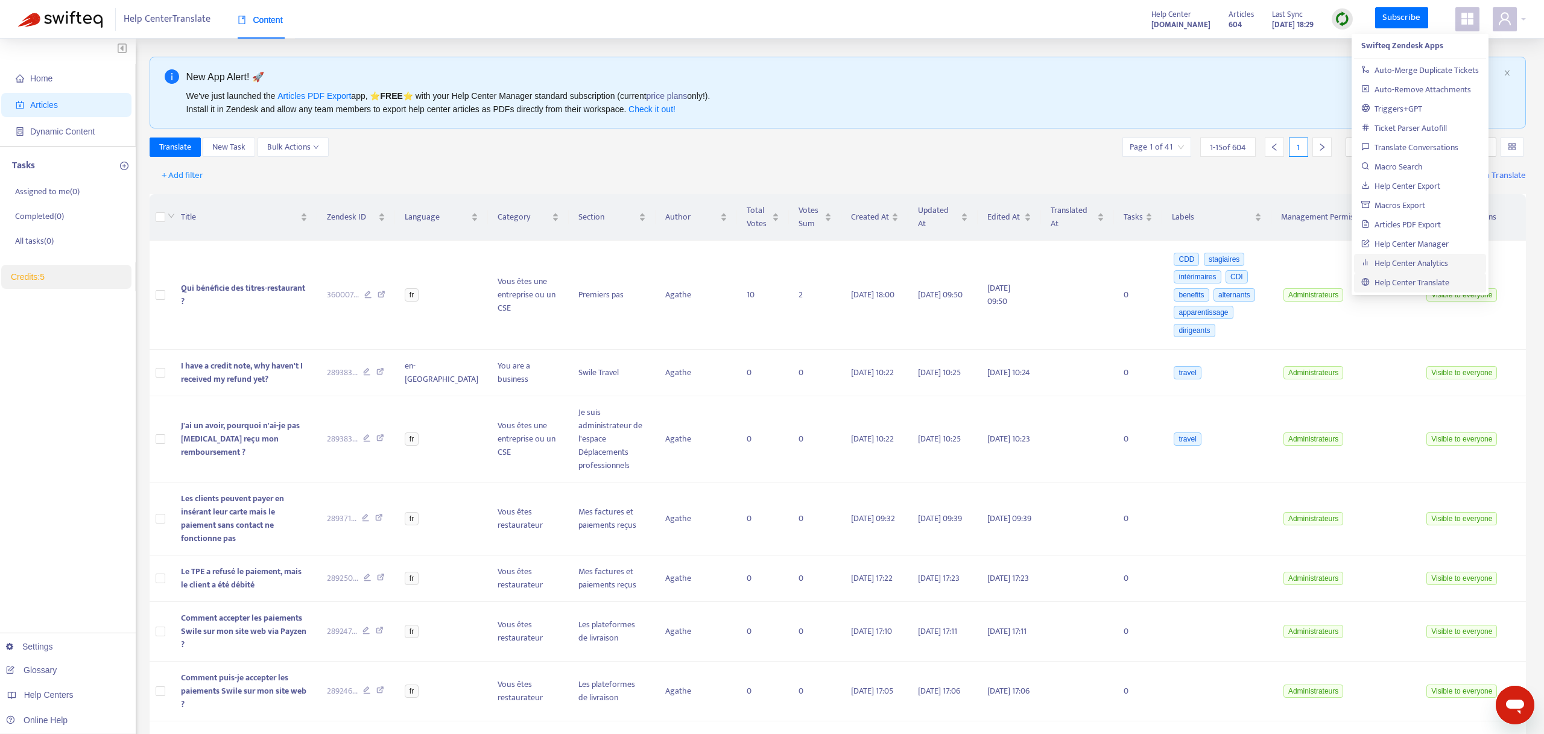
click at [1378, 267] on link "Help Center Analytics" at bounding box center [1405, 263] width 87 height 14
